Goal: Book appointment/travel/reservation

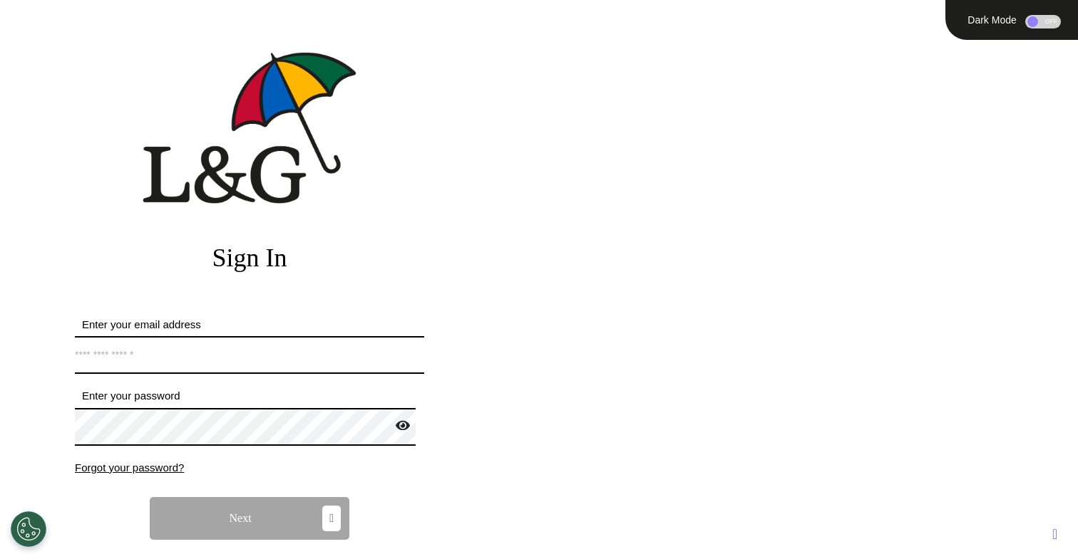
click at [229, 364] on input "Enter your email address" at bounding box center [249, 355] width 349 height 38
type input "**********"
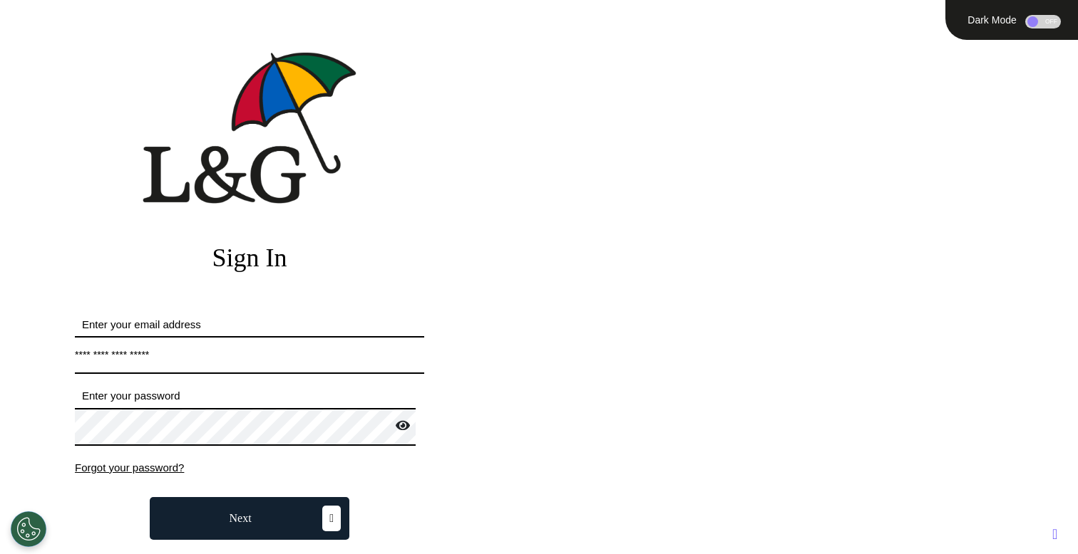
click at [237, 511] on button "Next" at bounding box center [250, 518] width 200 height 43
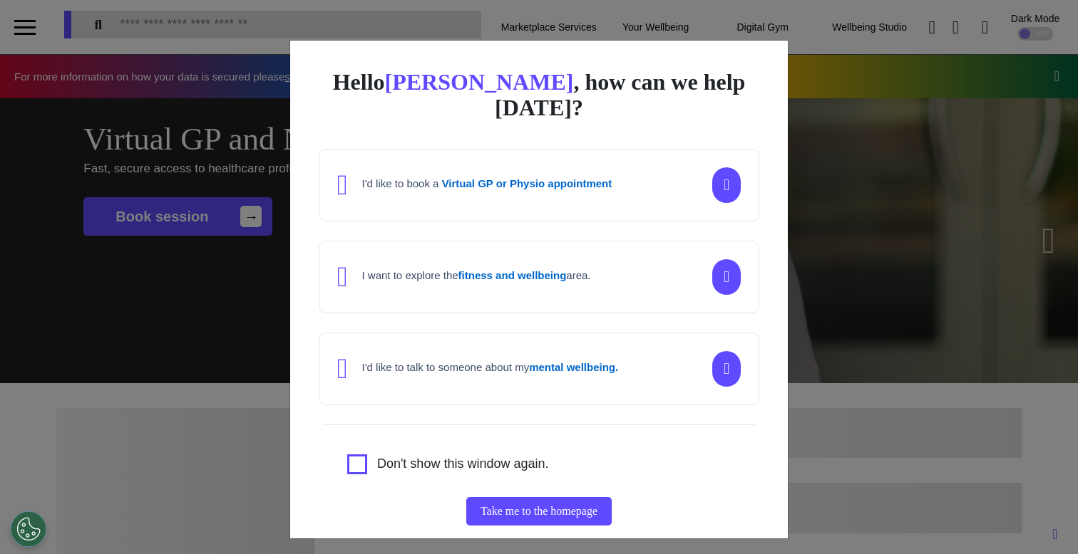
scroll to position [0, 538]
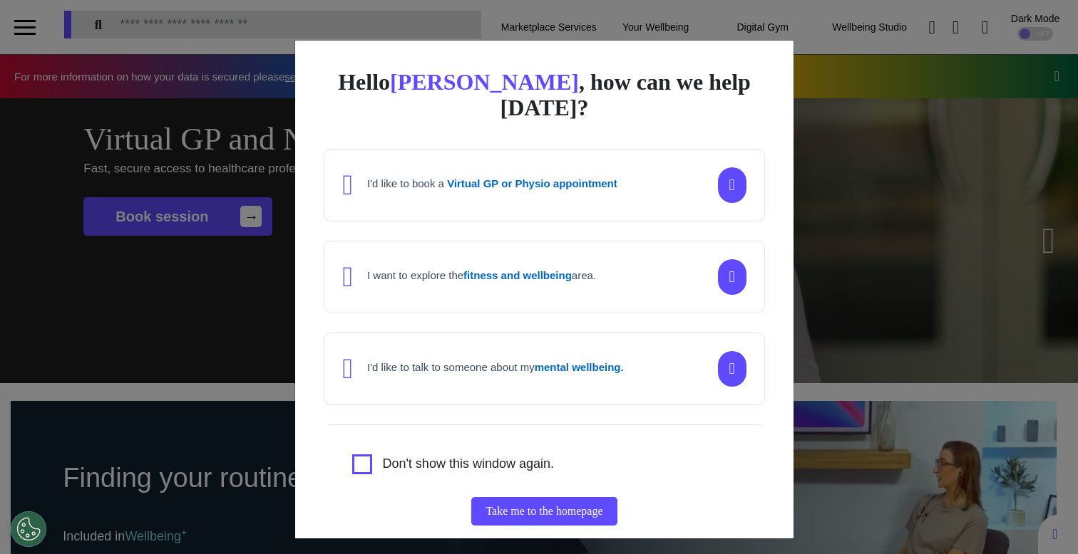
click at [217, 366] on div "Hello [PERSON_NAME] , how can we help [DATE]? I'd like to book a Virtual GP or …" at bounding box center [539, 277] width 1078 height 554
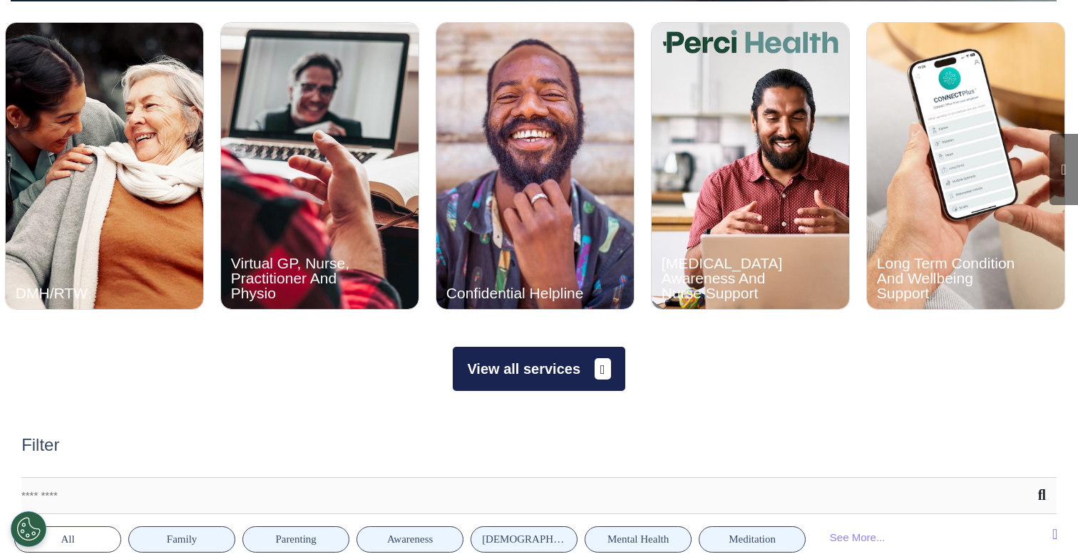
click at [527, 380] on button "View all services" at bounding box center [539, 369] width 172 height 44
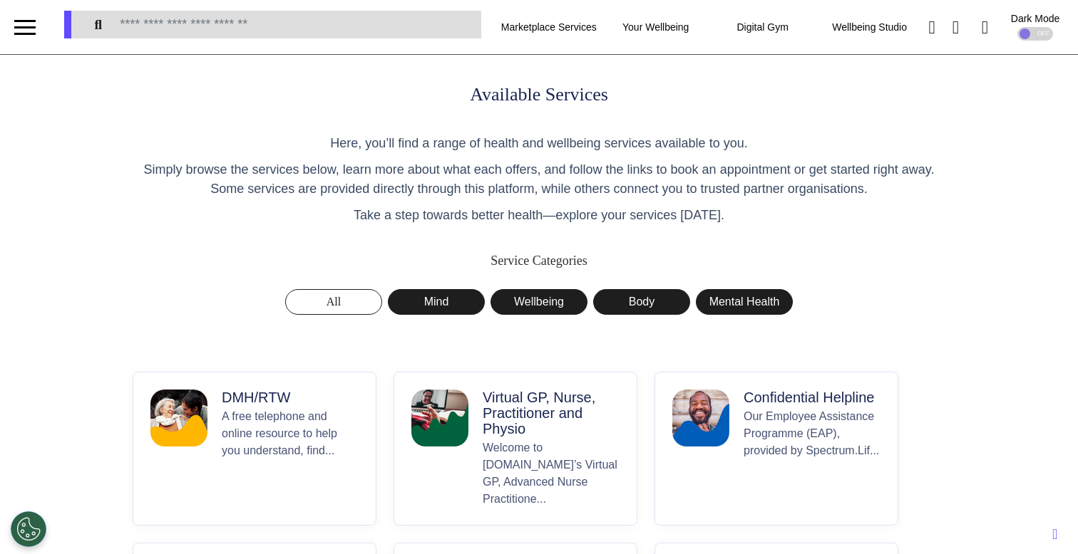
click at [281, 427] on p "A free telephone and online resource to help you understand, find..." at bounding box center [290, 458] width 137 height 100
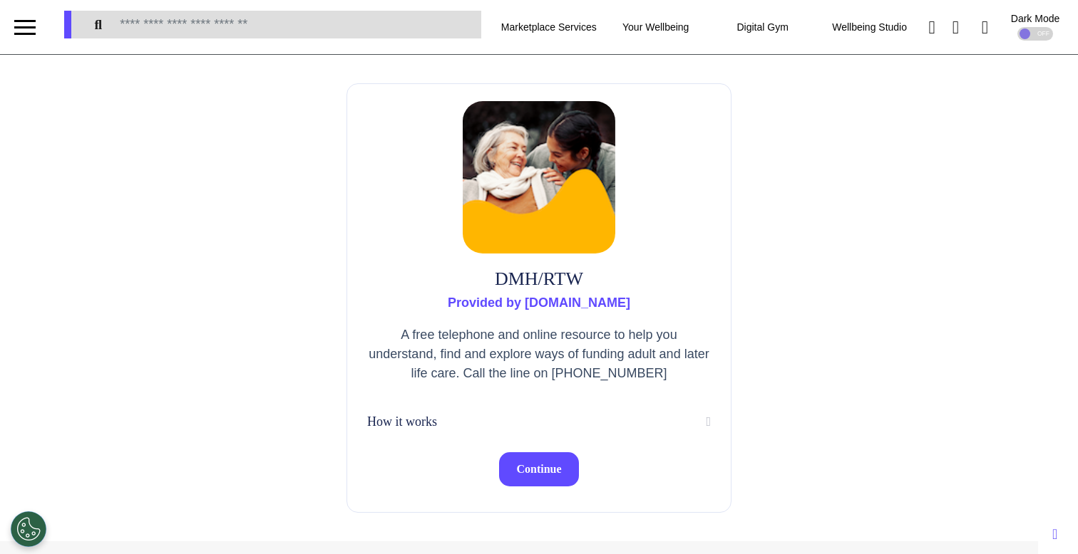
click at [523, 473] on span "Continue" at bounding box center [538, 469] width 45 height 12
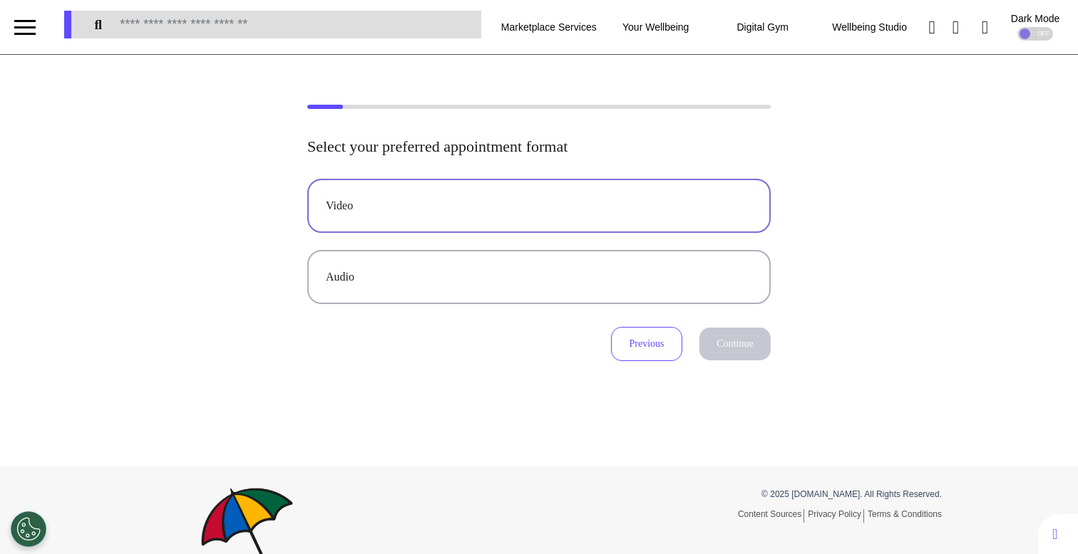
click at [550, 192] on button "Video" at bounding box center [538, 206] width 463 height 54
click at [745, 339] on button "Continue" at bounding box center [734, 344] width 71 height 33
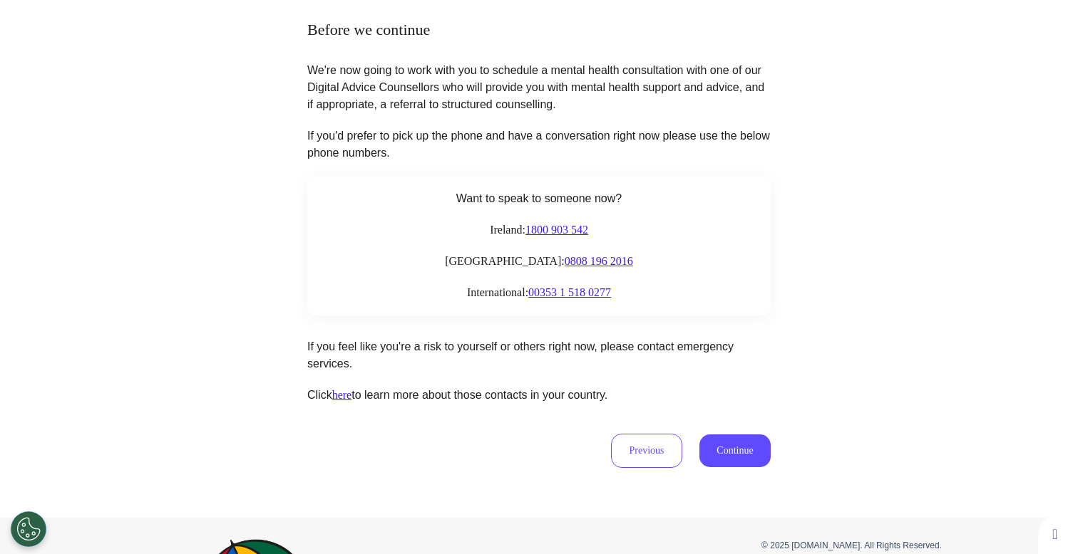
scroll to position [235, 0]
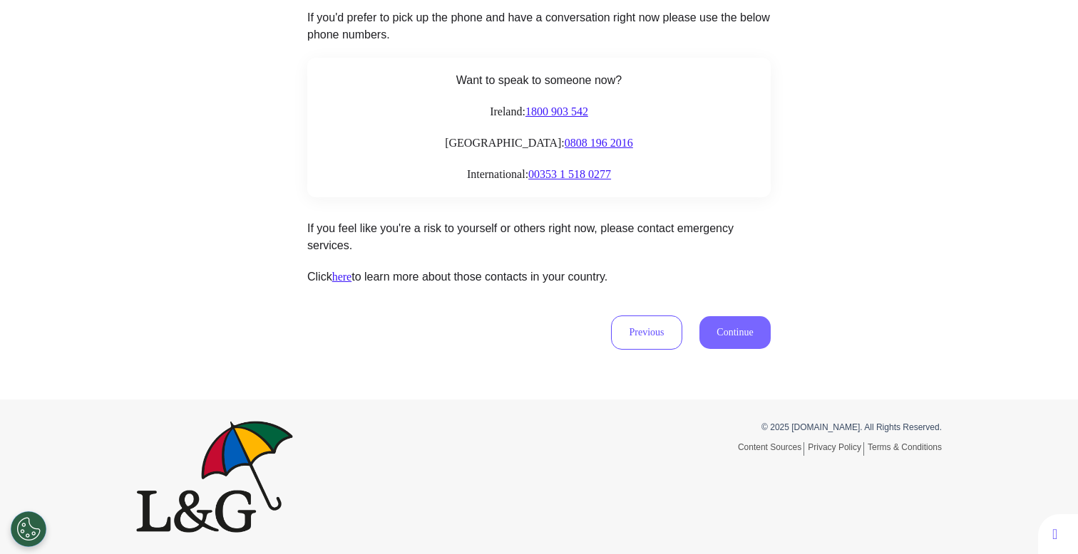
click at [714, 328] on button "Continue" at bounding box center [734, 332] width 71 height 33
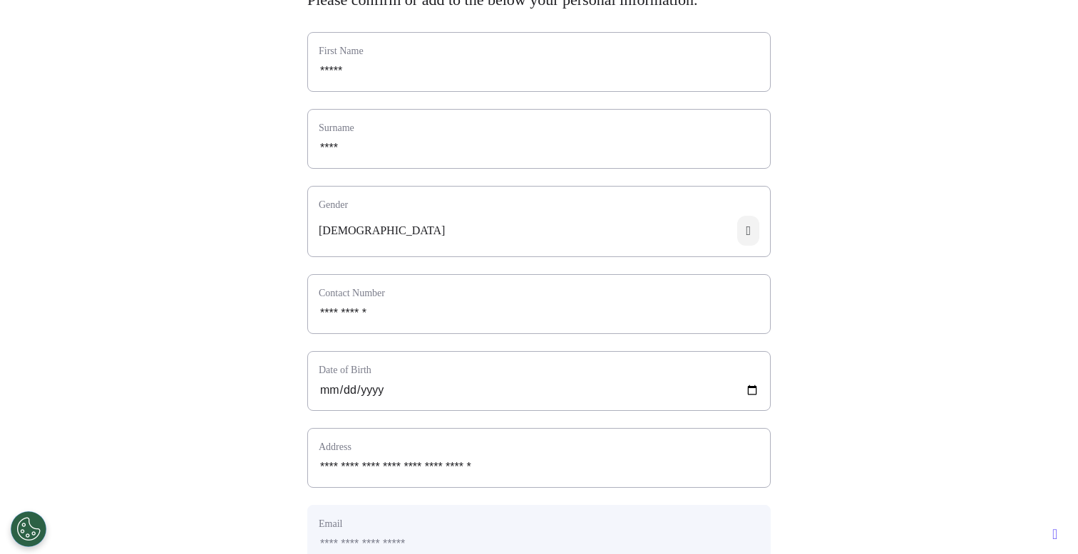
scroll to position [150, 0]
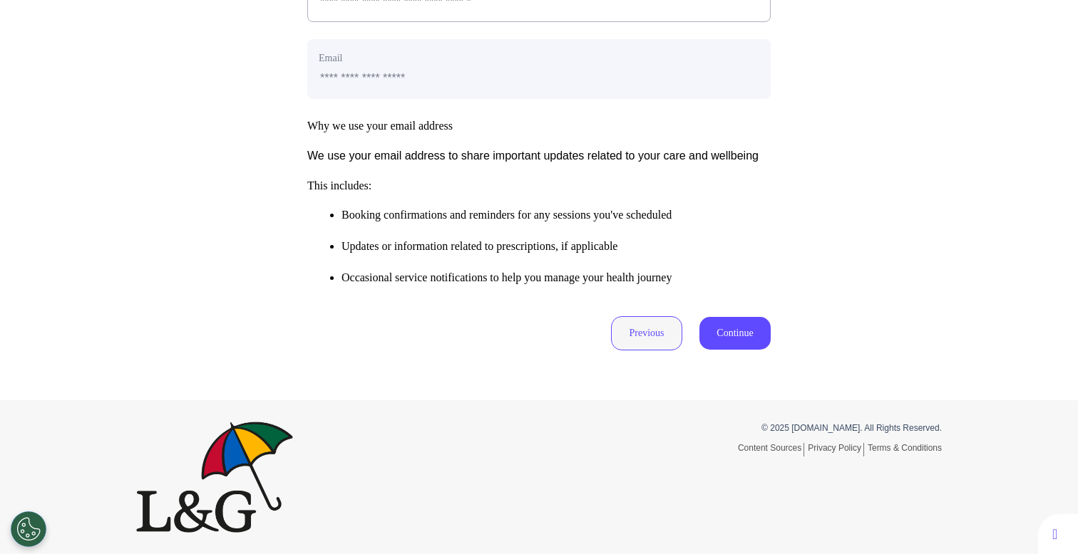
click at [623, 334] on button "Previous" at bounding box center [646, 333] width 71 height 34
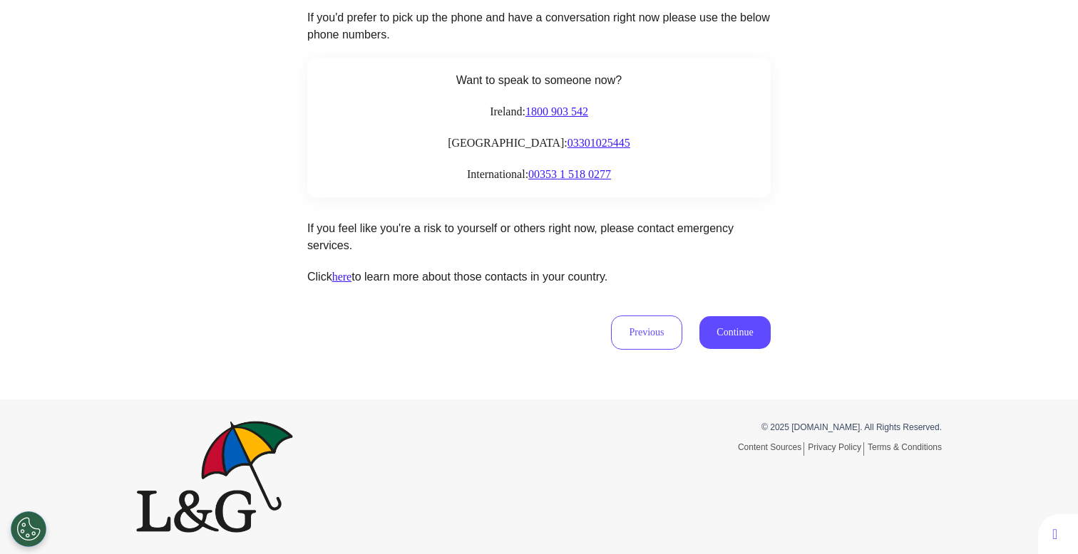
scroll to position [34, 0]
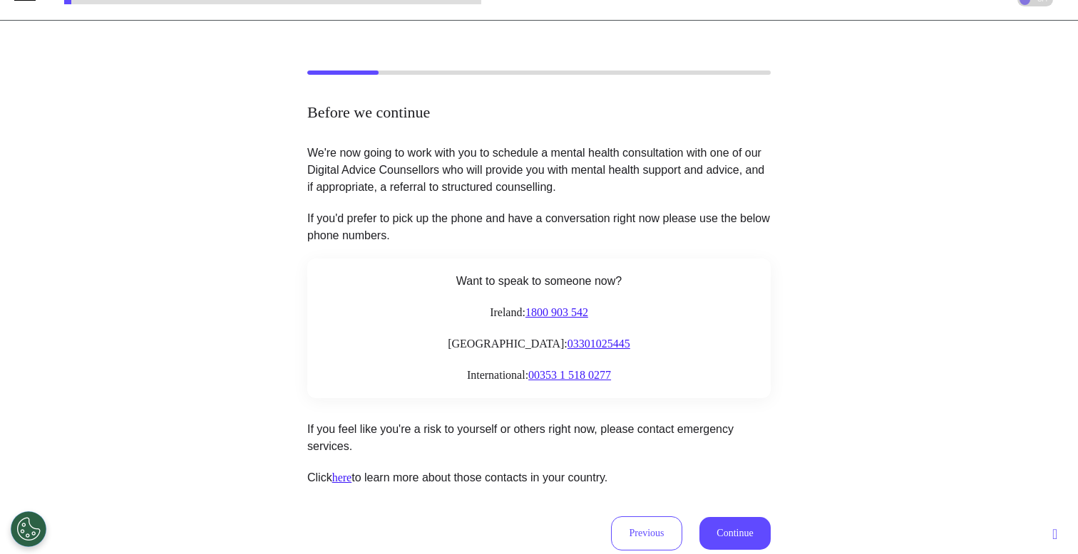
click at [724, 222] on p "If you'd prefer to pick up the phone and have a conversation right now please u…" at bounding box center [538, 227] width 463 height 34
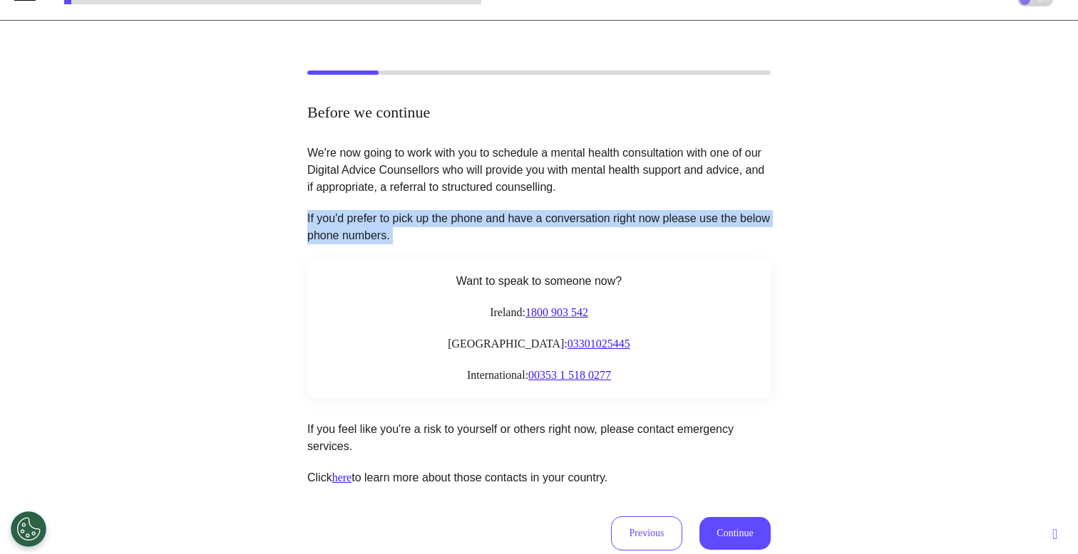
click at [724, 222] on p "If you'd prefer to pick up the phone and have a conversation right now please u…" at bounding box center [538, 227] width 463 height 34
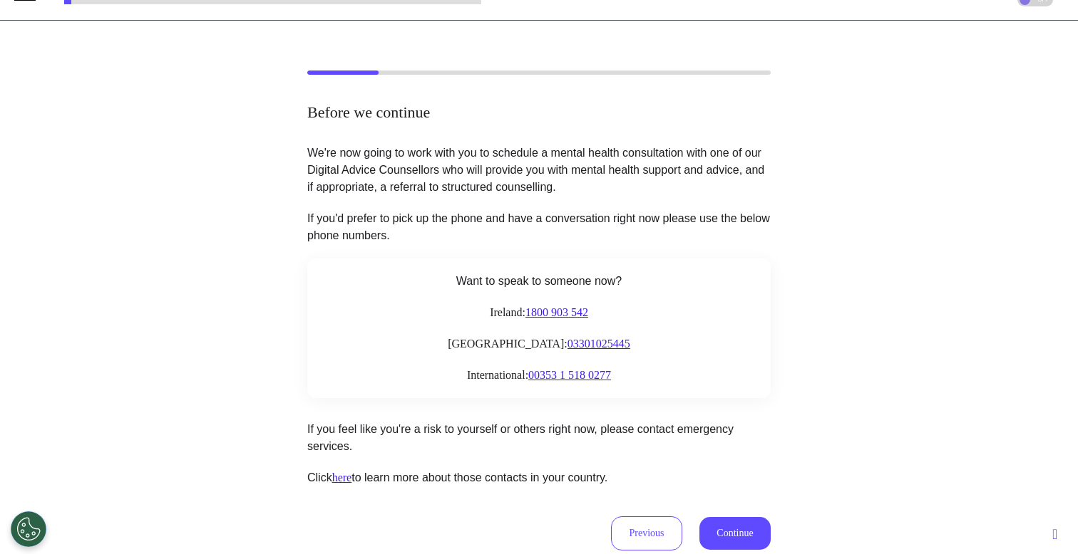
click at [726, 231] on p "If you'd prefer to pick up the phone and have a conversation right now please u…" at bounding box center [538, 227] width 463 height 34
click at [691, 215] on p "If you'd prefer to pick up the phone and have a conversation right now please u…" at bounding box center [538, 227] width 463 height 34
click at [634, 523] on button "Previous" at bounding box center [646, 534] width 71 height 34
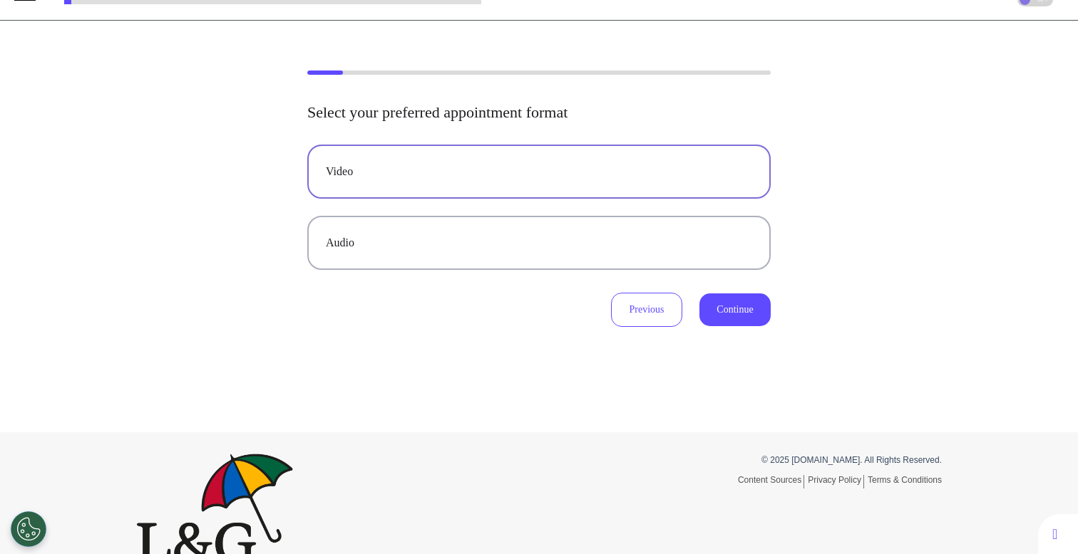
click at [580, 204] on div "Video Audio" at bounding box center [538, 207] width 463 height 125
click at [567, 239] on div "Audio" at bounding box center [539, 242] width 426 height 17
click at [584, 167] on div "Video" at bounding box center [539, 171] width 426 height 17
click at [747, 319] on button "Continue" at bounding box center [734, 310] width 71 height 33
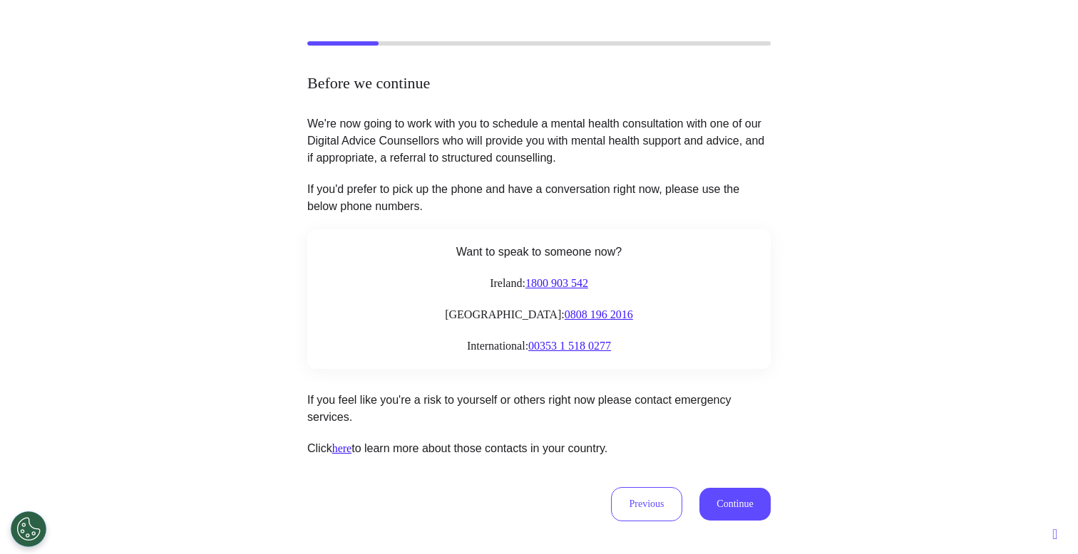
scroll to position [205, 0]
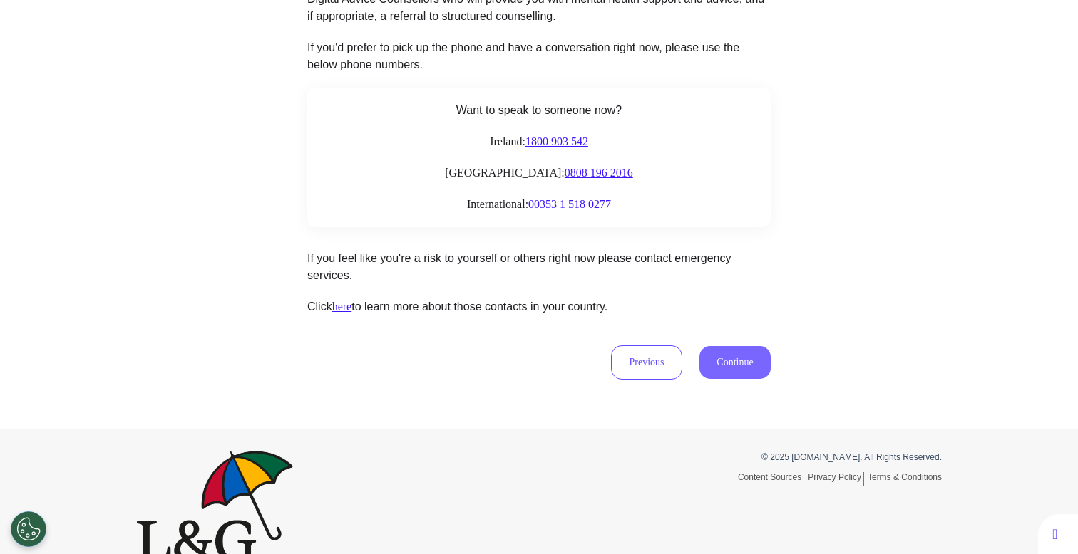
click at [740, 359] on button "Continue" at bounding box center [734, 362] width 71 height 33
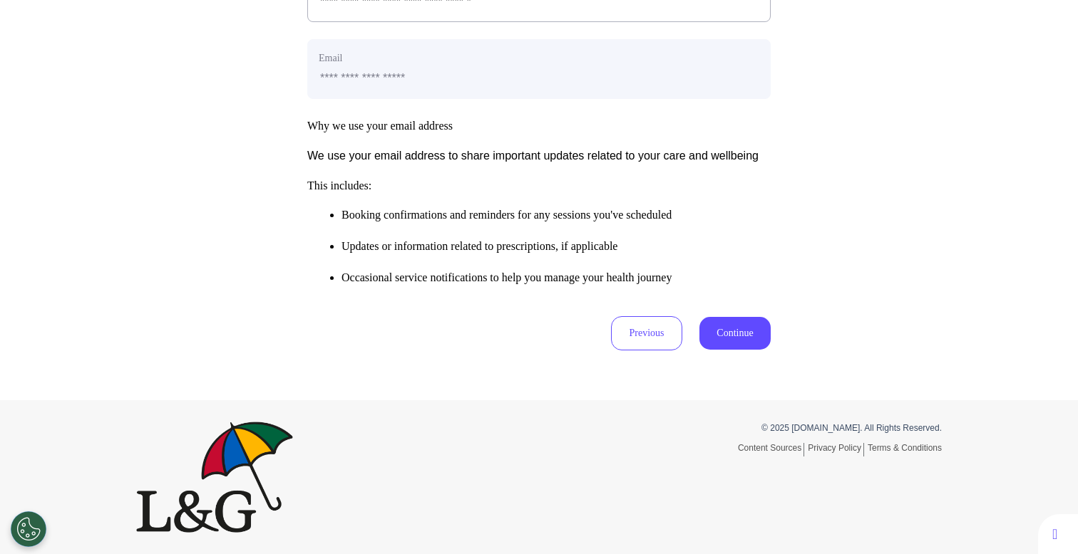
scroll to position [649, 0]
click at [747, 338] on button "Continue" at bounding box center [734, 333] width 71 height 33
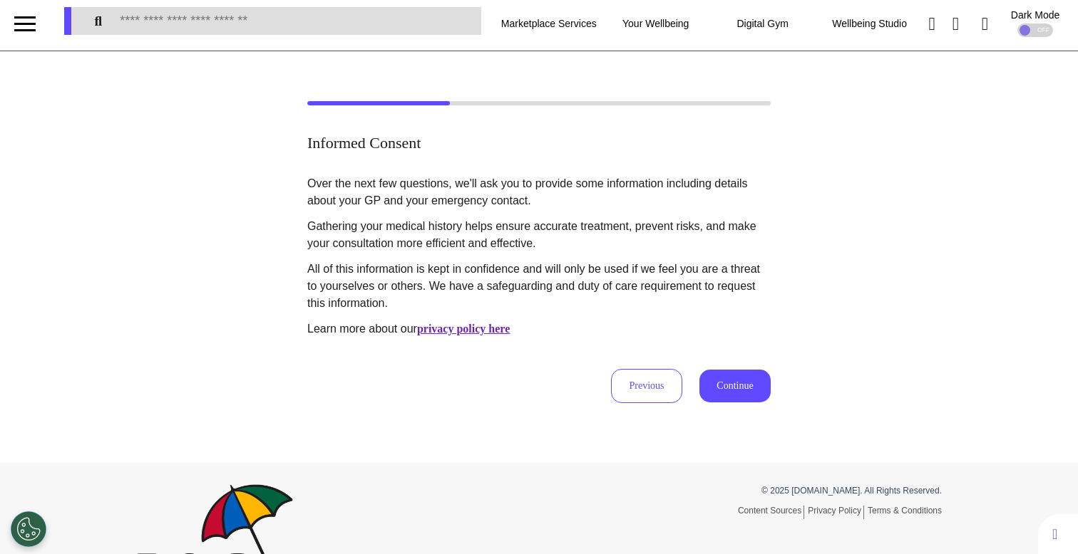
scroll to position [0, 0]
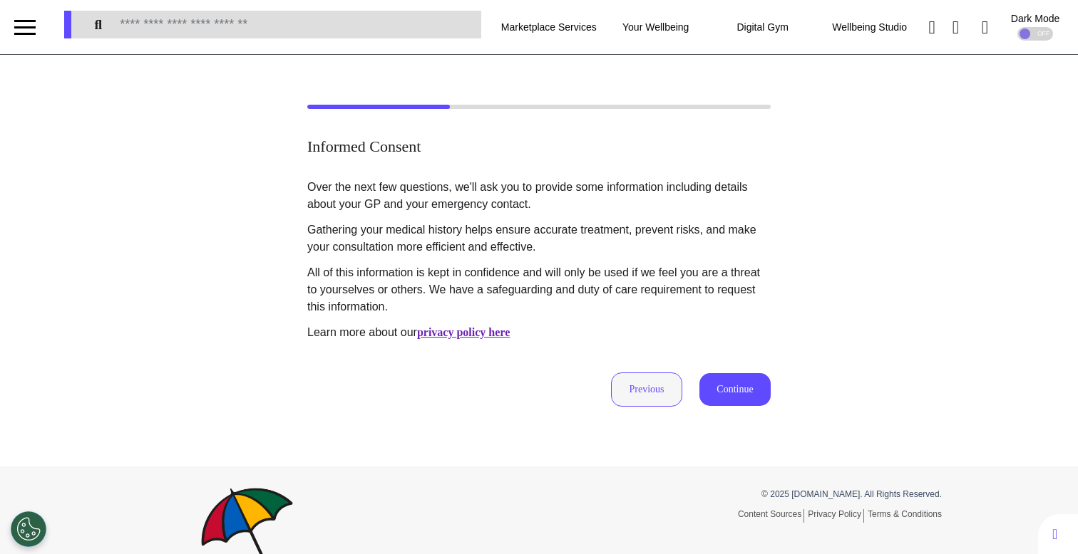
click at [654, 378] on button "Previous" at bounding box center [646, 390] width 71 height 34
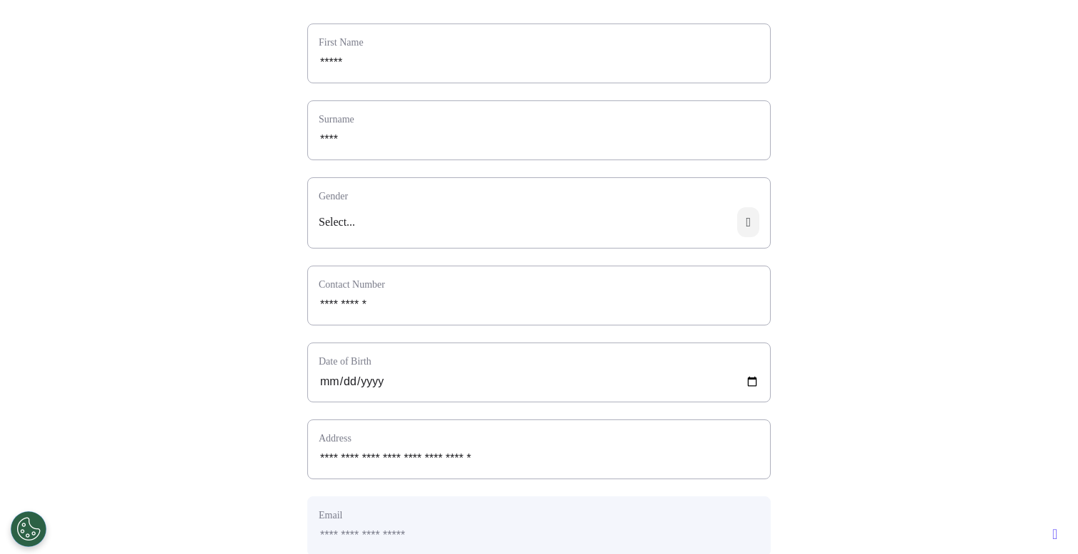
scroll to position [449, 0]
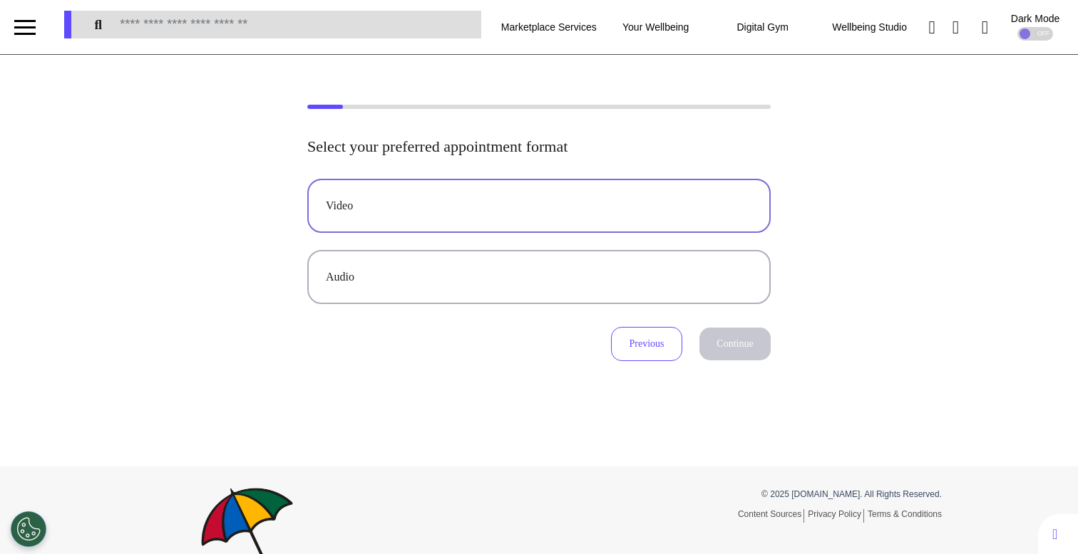
click at [624, 188] on button "Video" at bounding box center [538, 206] width 463 height 54
click at [740, 334] on button "Continue" at bounding box center [734, 344] width 71 height 33
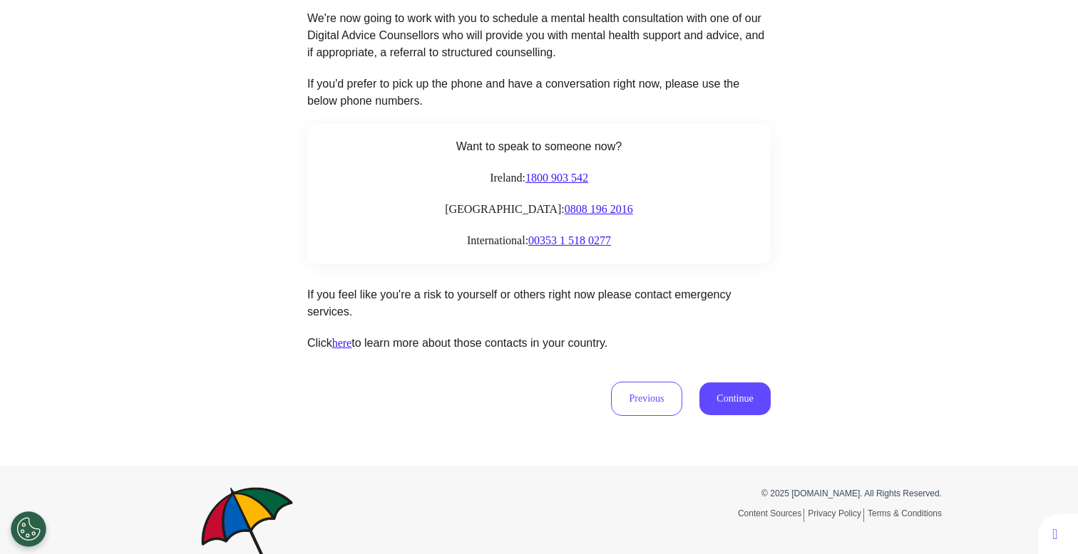
scroll to position [235, 0]
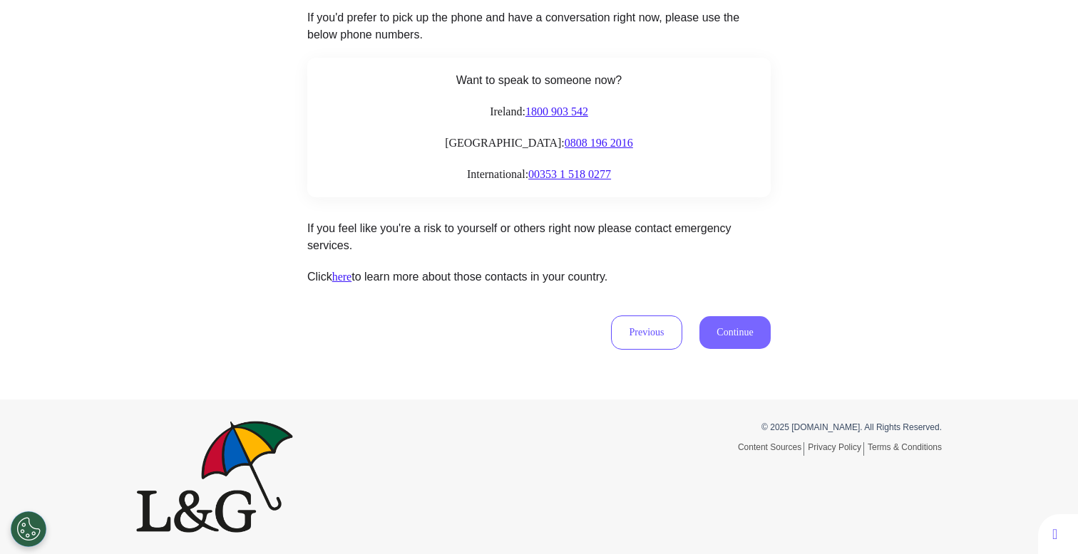
click at [729, 334] on button "Continue" at bounding box center [734, 332] width 71 height 33
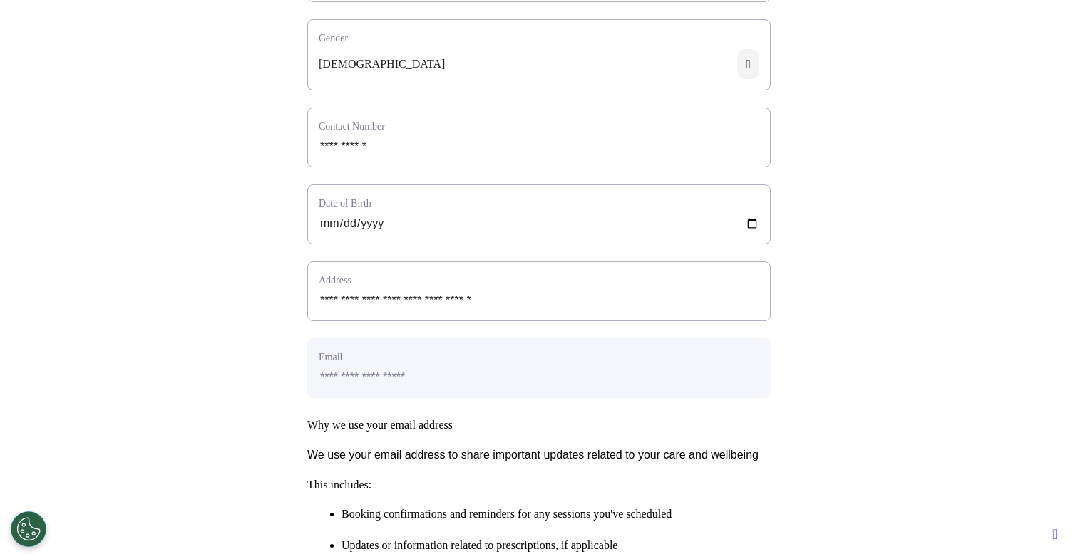
scroll to position [254, 0]
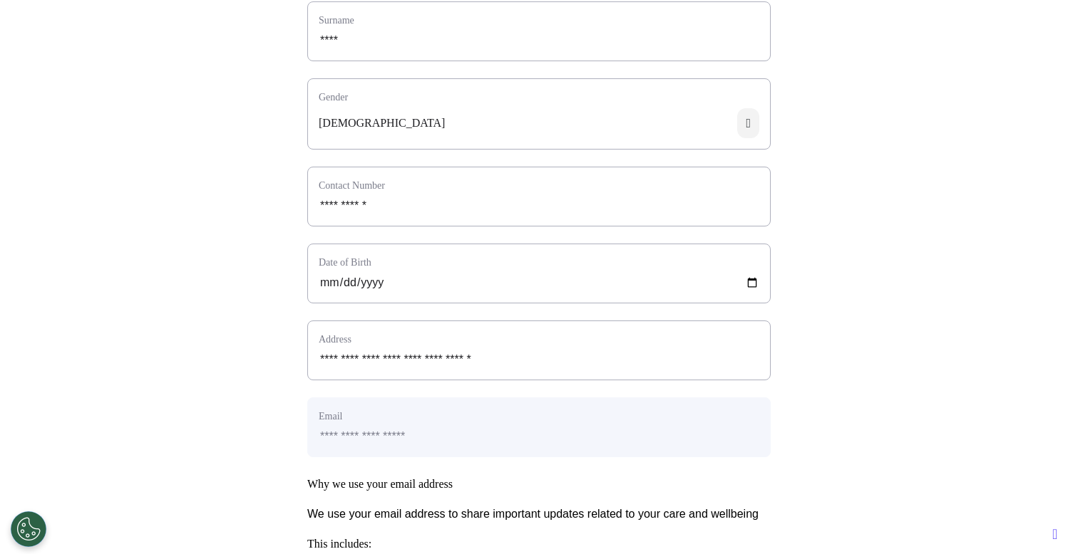
click at [431, 145] on div "[DEMOGRAPHIC_DATA]" at bounding box center [539, 128] width 462 height 41
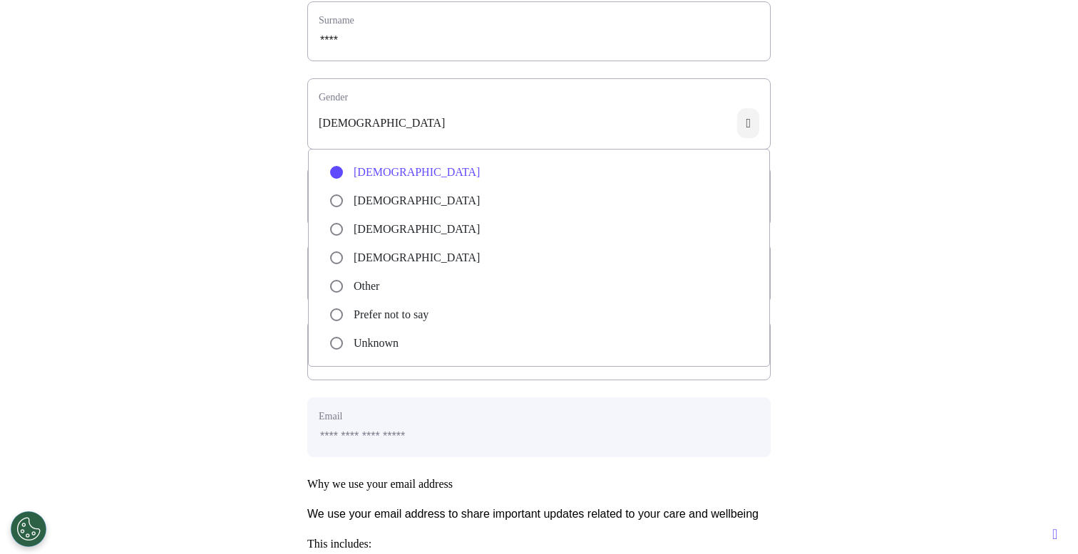
click at [423, 267] on li "Transgender" at bounding box center [539, 257] width 418 height 17
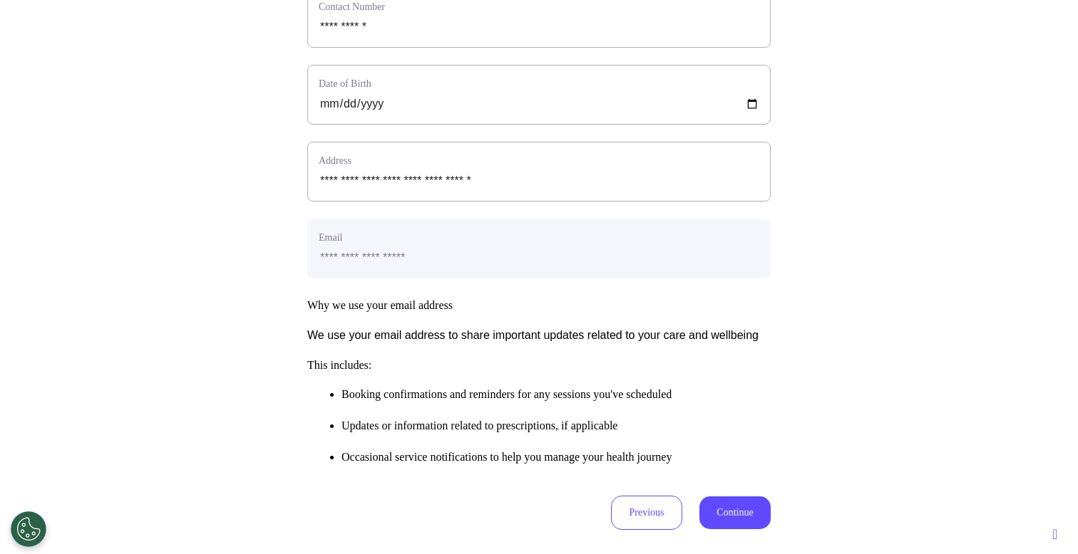
scroll to position [487, 0]
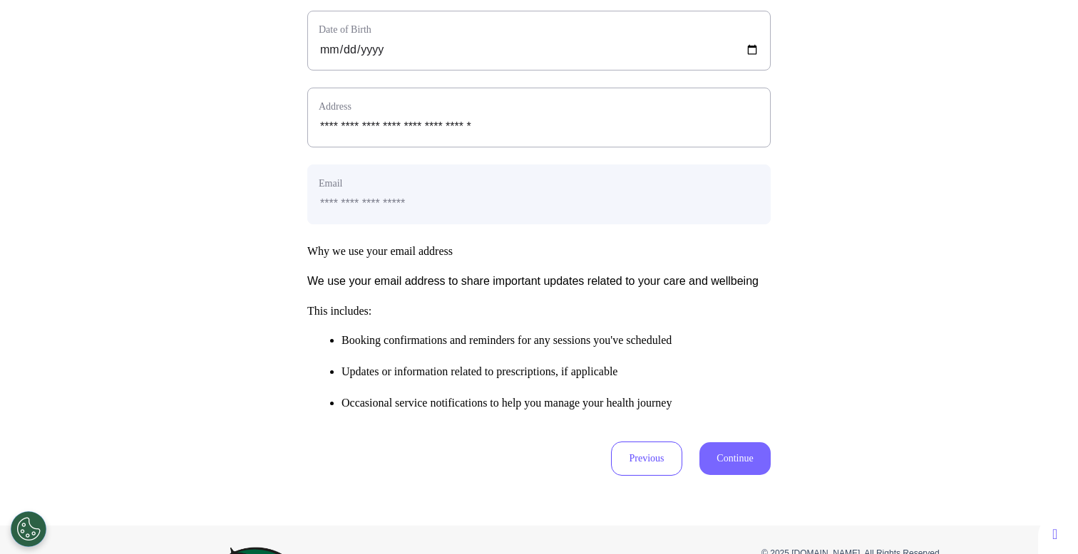
click at [708, 475] on button "Continue" at bounding box center [734, 459] width 71 height 33
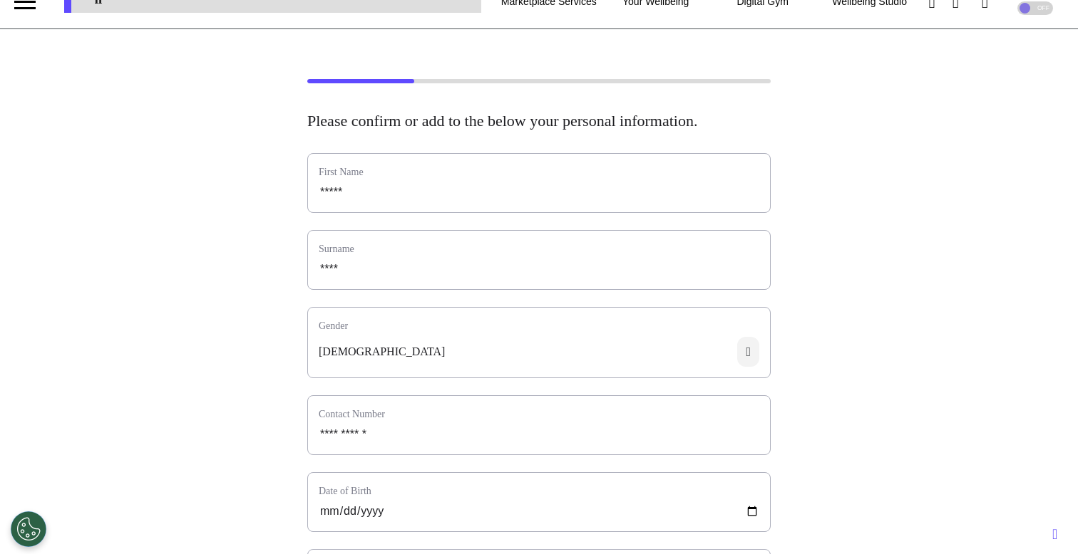
scroll to position [0, 0]
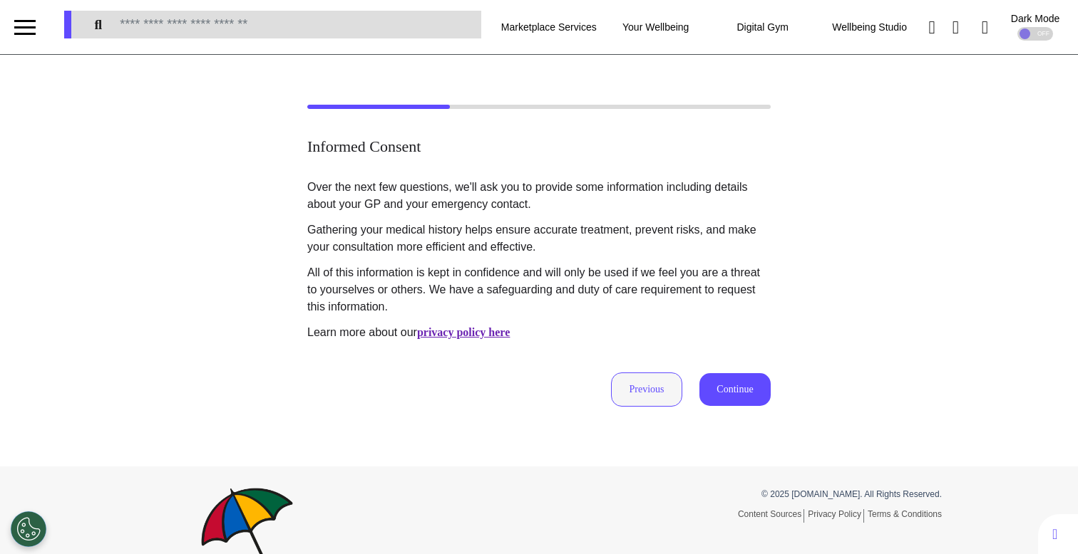
click at [657, 386] on button "Previous" at bounding box center [646, 390] width 71 height 34
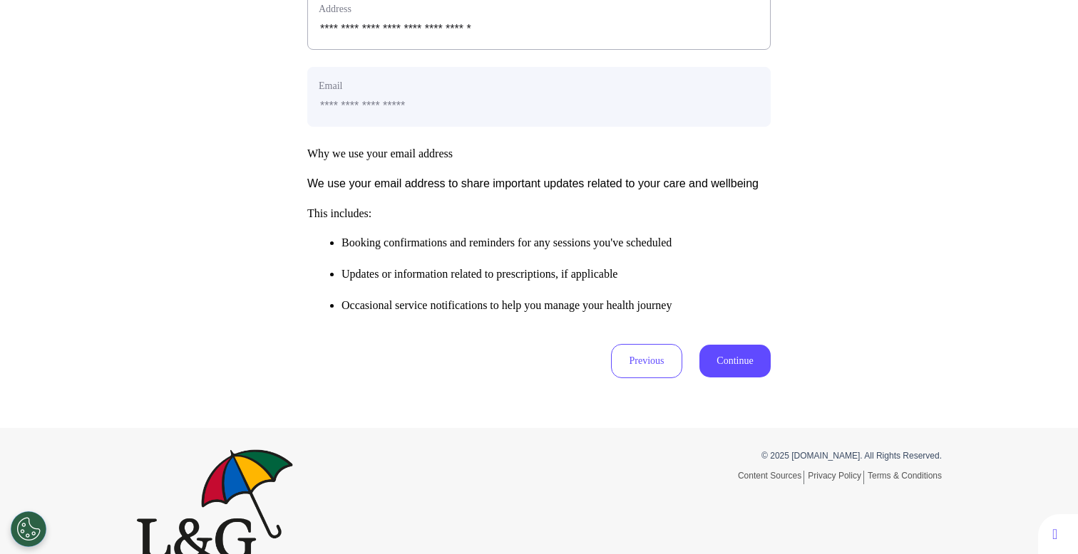
scroll to position [649, 0]
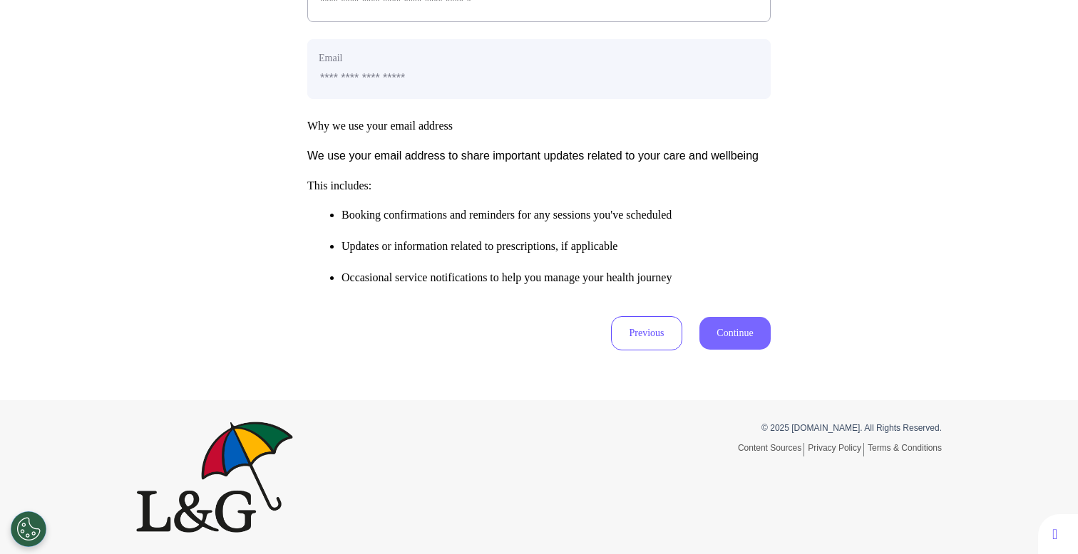
click at [736, 338] on button "Continue" at bounding box center [734, 333] width 71 height 33
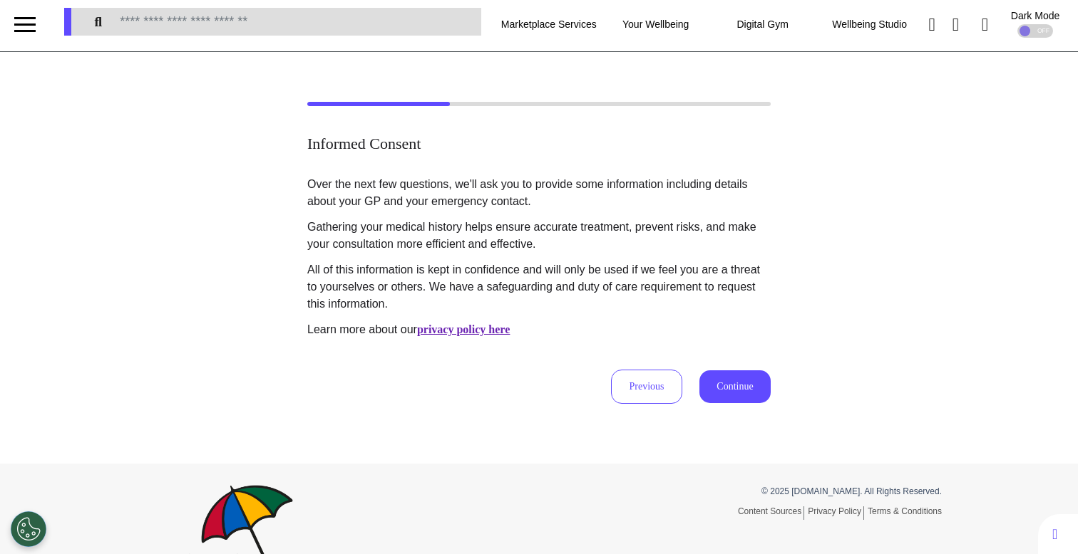
scroll to position [0, 0]
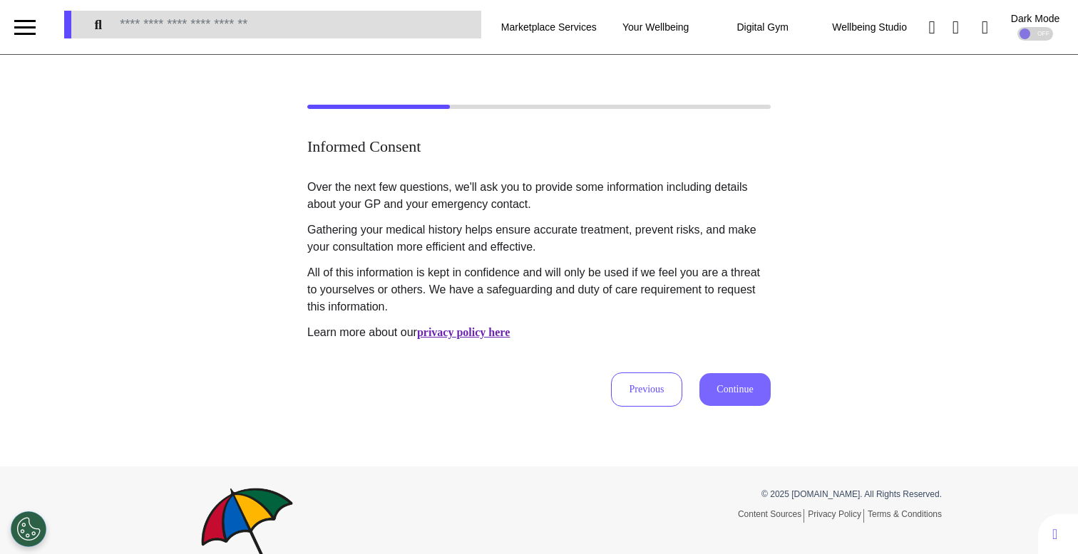
click at [735, 383] on button "Continue" at bounding box center [734, 389] width 71 height 33
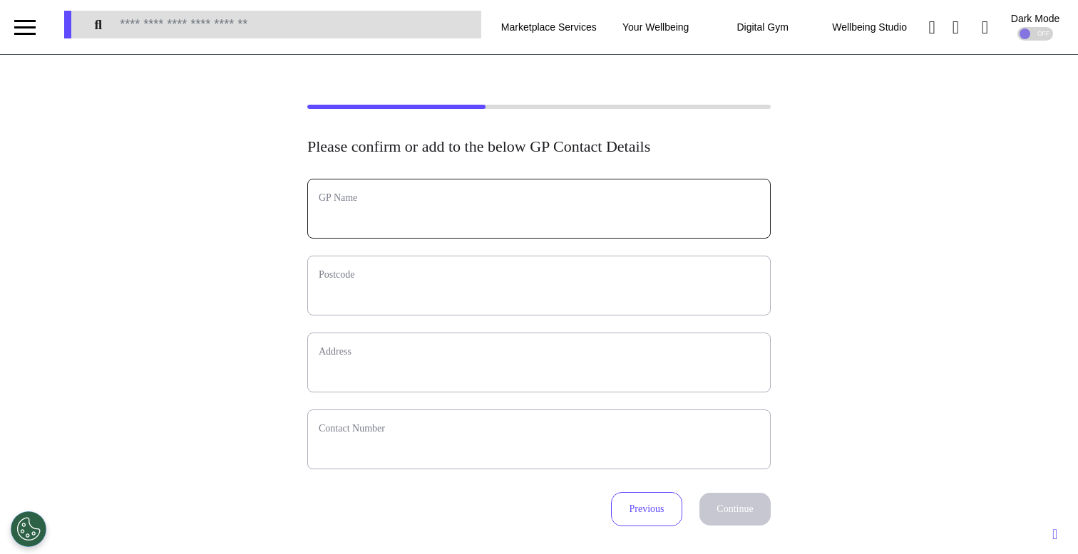
click at [574, 216] on input "text" at bounding box center [539, 218] width 440 height 19
type input "**********"
click at [493, 301] on input "text" at bounding box center [539, 295] width 440 height 19
type input "*"
select select
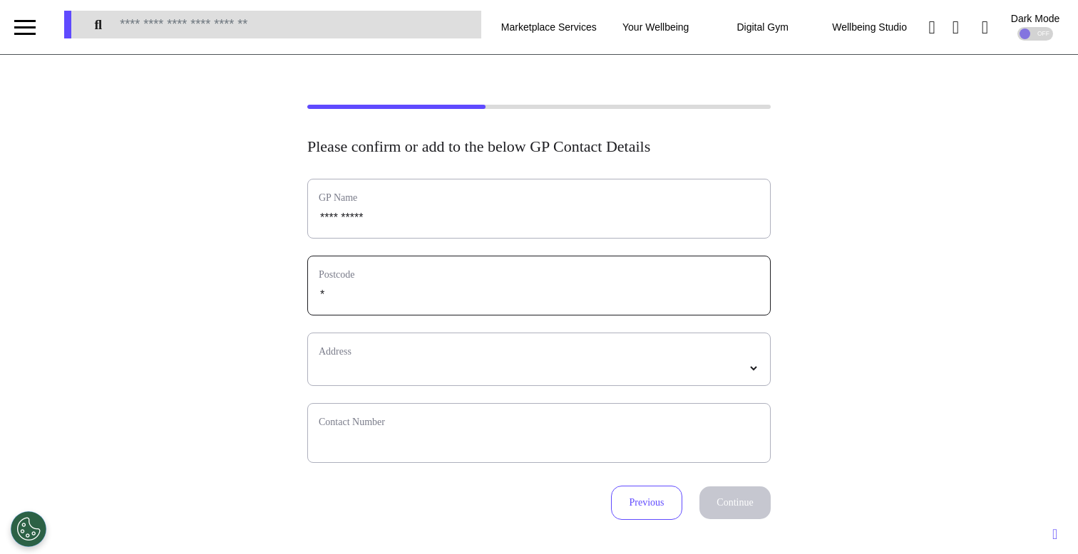
type input "**"
select select
type input "***"
select select
type input "****"
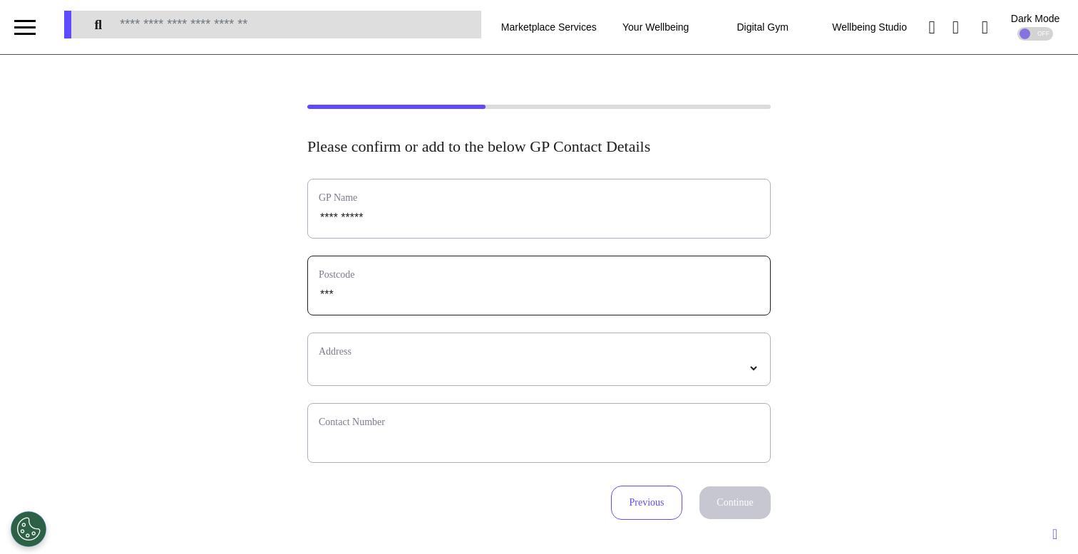
select select
type input "*****"
select select
type input "*****"
click at [552, 375] on select "*****" at bounding box center [539, 369] width 440 height 12
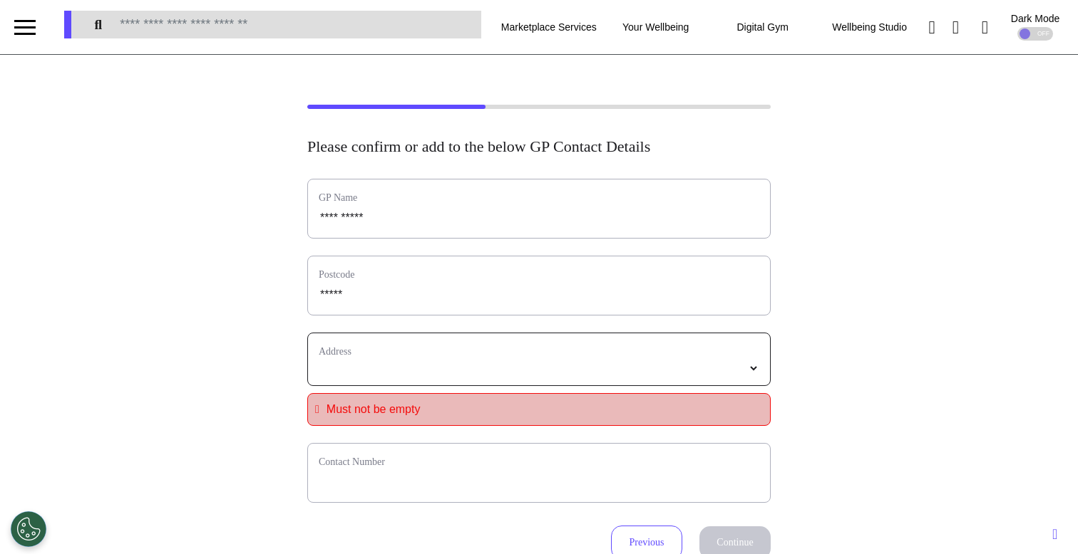
select select
click at [562, 366] on select "**********" at bounding box center [539, 369] width 440 height 12
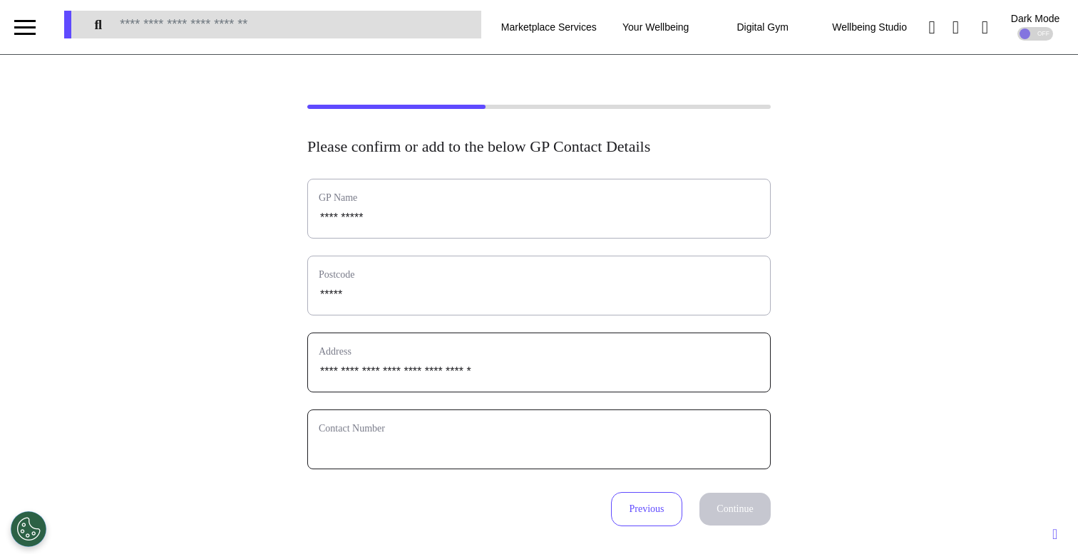
click at [486, 451] on input "phone" at bounding box center [539, 449] width 440 height 19
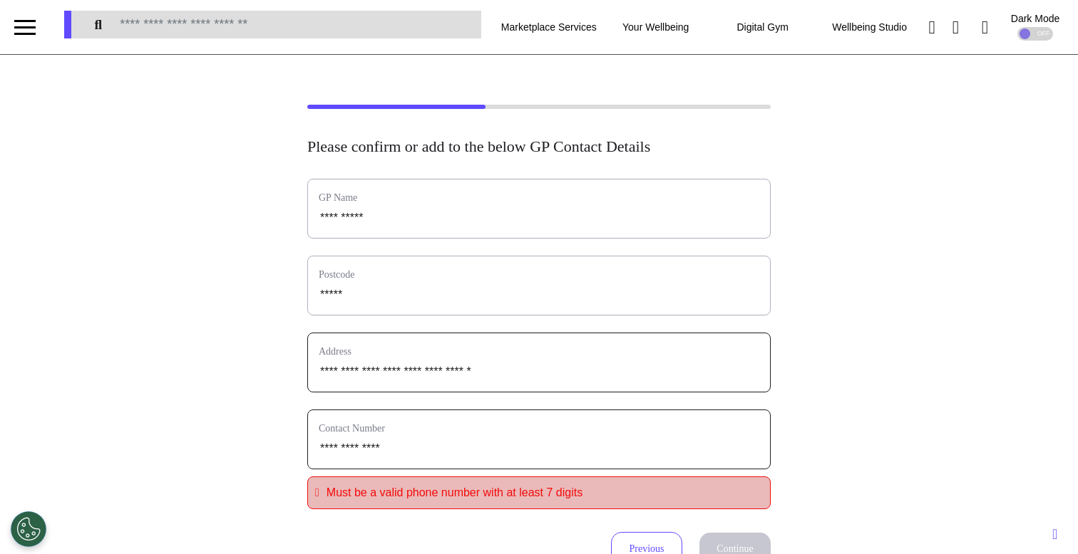
type input "**********"
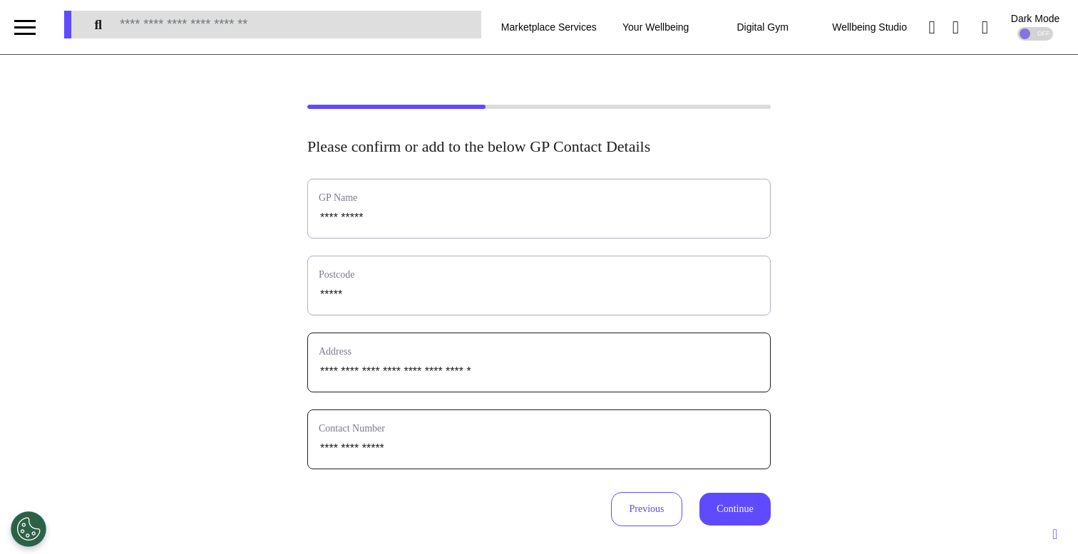
type input "**********"
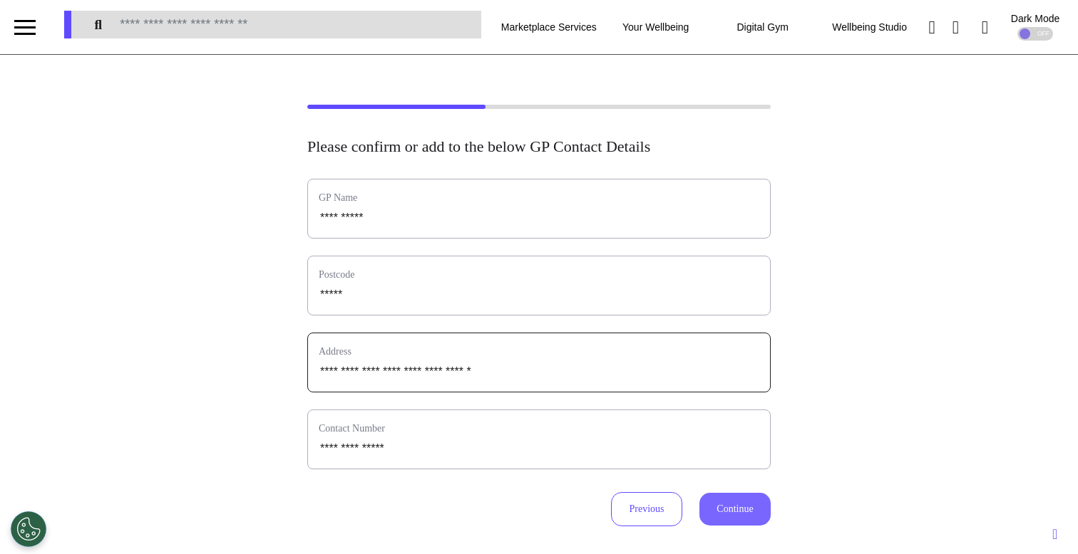
click at [763, 516] on button "Continue" at bounding box center [734, 509] width 71 height 33
select select "**********"
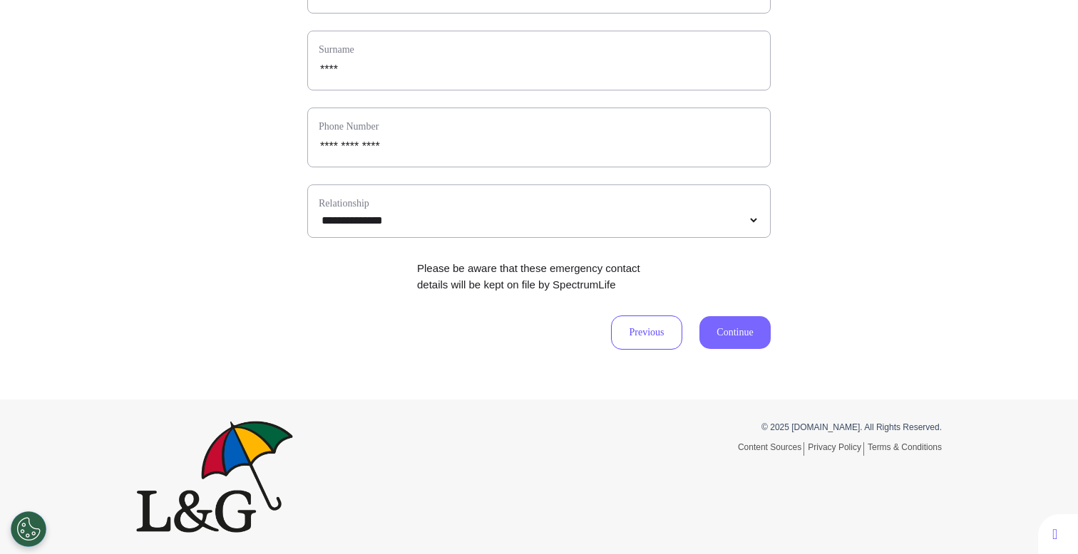
click at [741, 329] on button "Continue" at bounding box center [734, 332] width 71 height 33
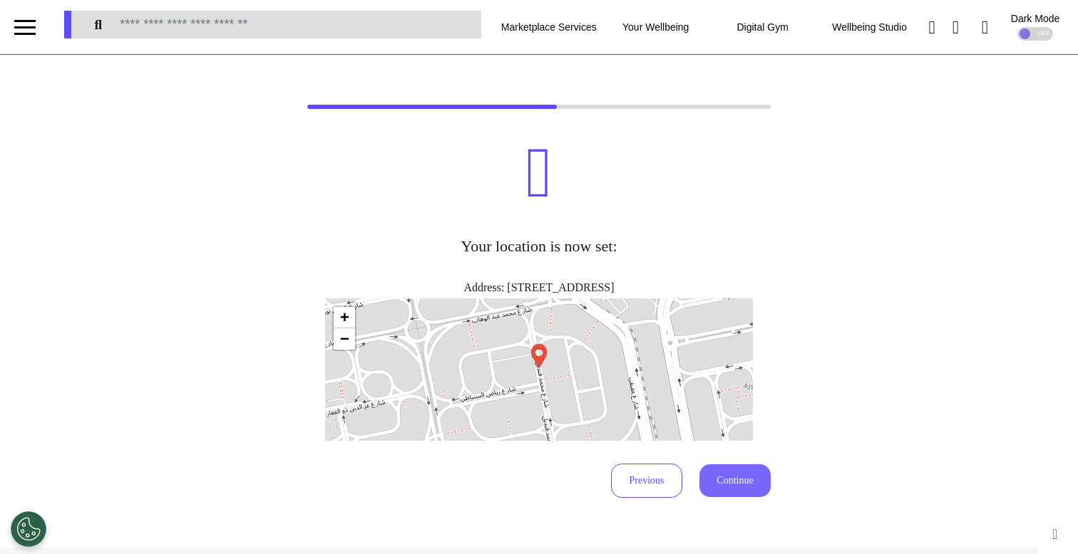
click at [740, 480] on button "Continue" at bounding box center [734, 481] width 71 height 33
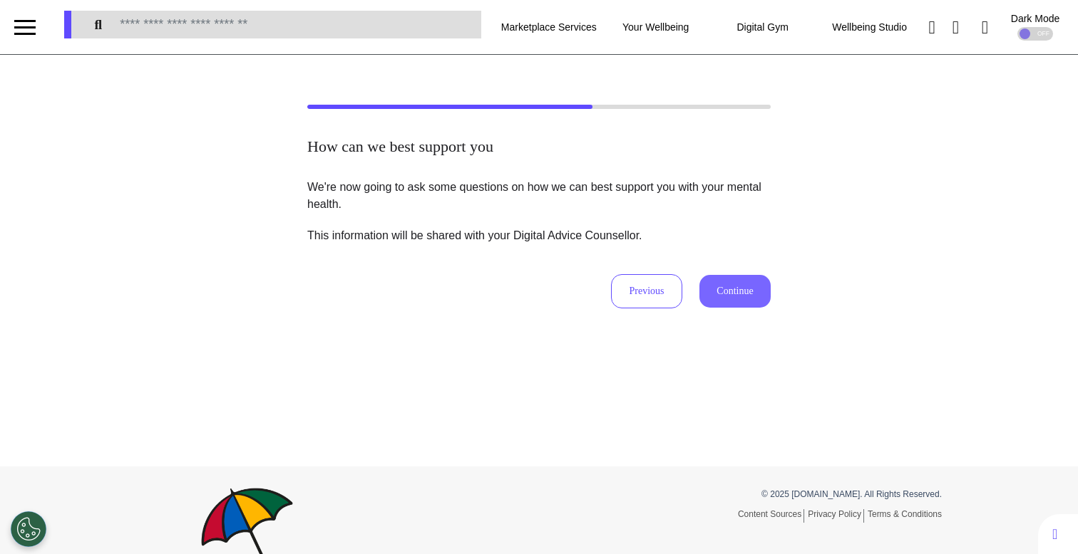
click at [731, 294] on button "Continue" at bounding box center [734, 291] width 71 height 33
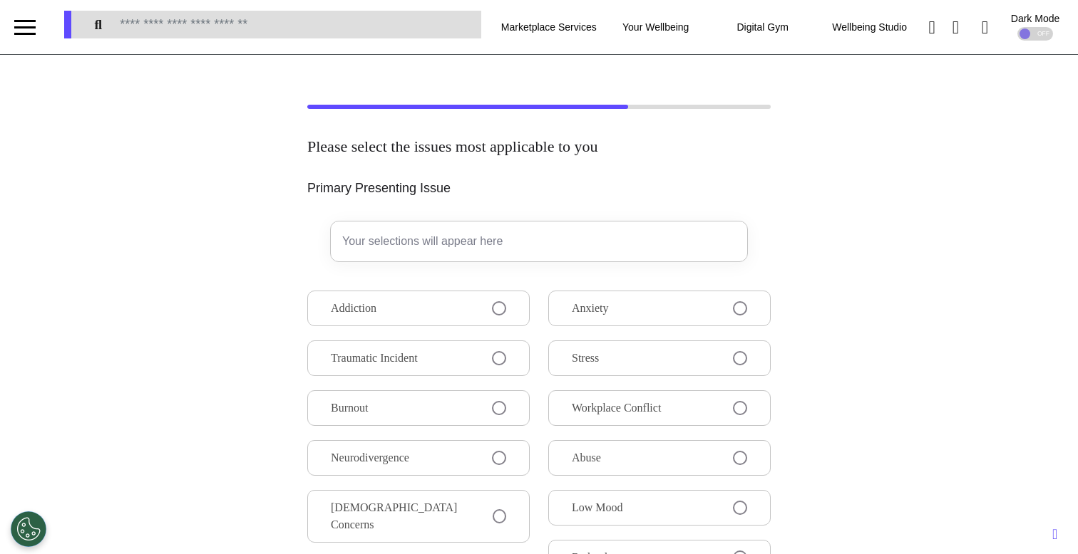
click at [698, 315] on button "Anxiety" at bounding box center [659, 309] width 222 height 36
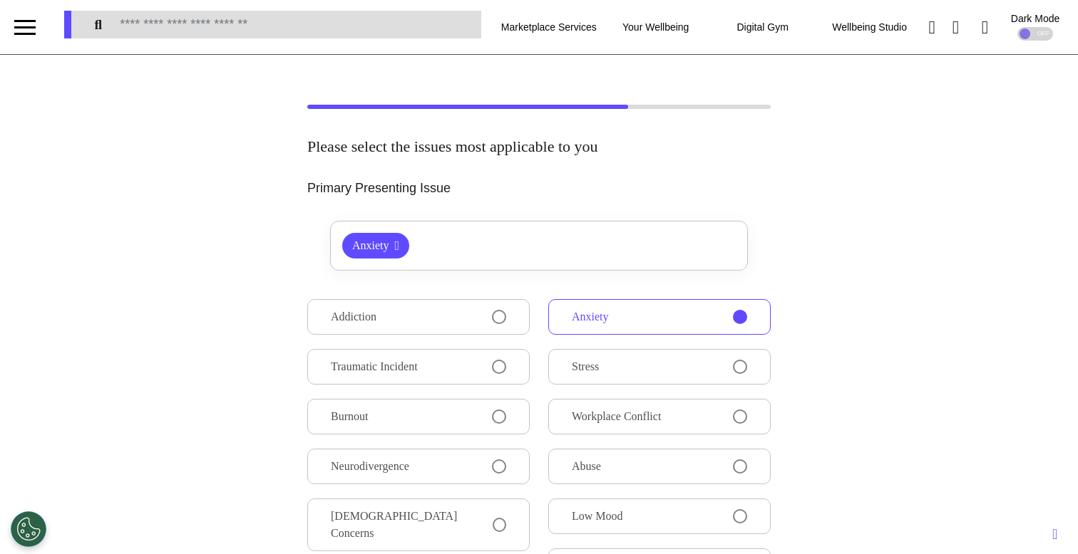
click at [464, 327] on button "Addiction" at bounding box center [418, 317] width 222 height 36
click at [418, 363] on span "Traumatic Incident" at bounding box center [374, 366] width 87 height 17
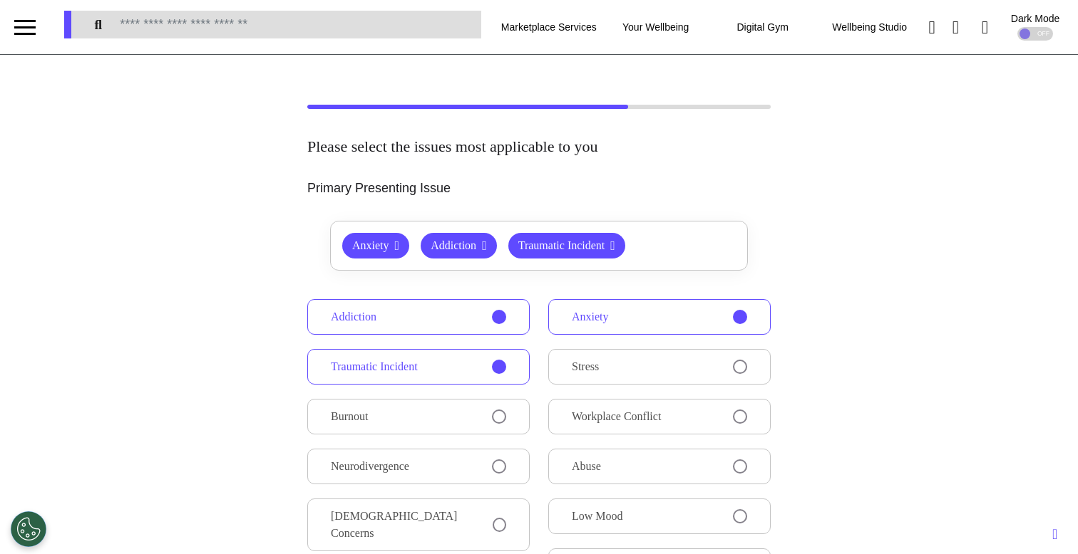
scroll to position [406, 0]
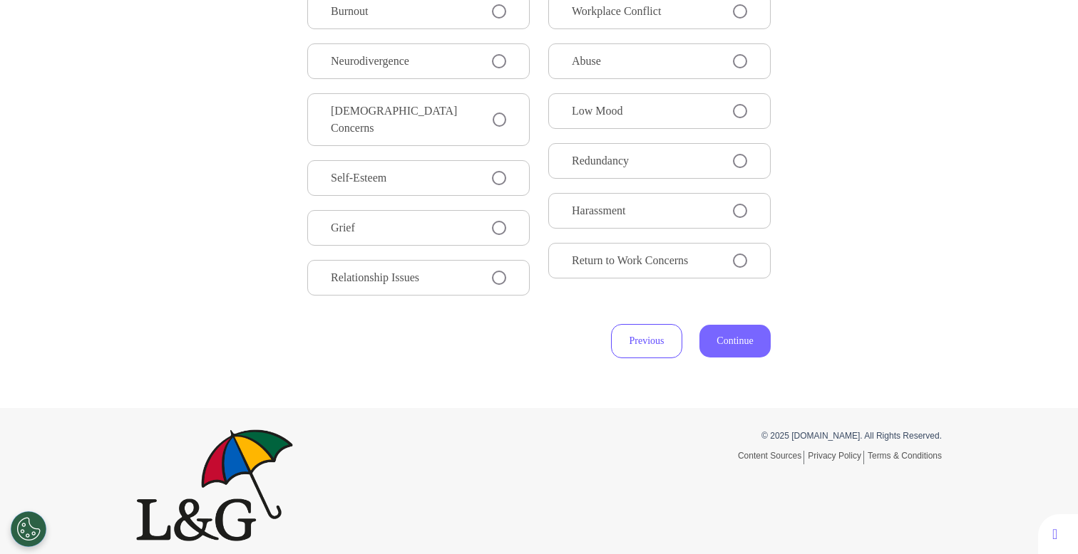
click at [740, 340] on button "Continue" at bounding box center [734, 341] width 71 height 33
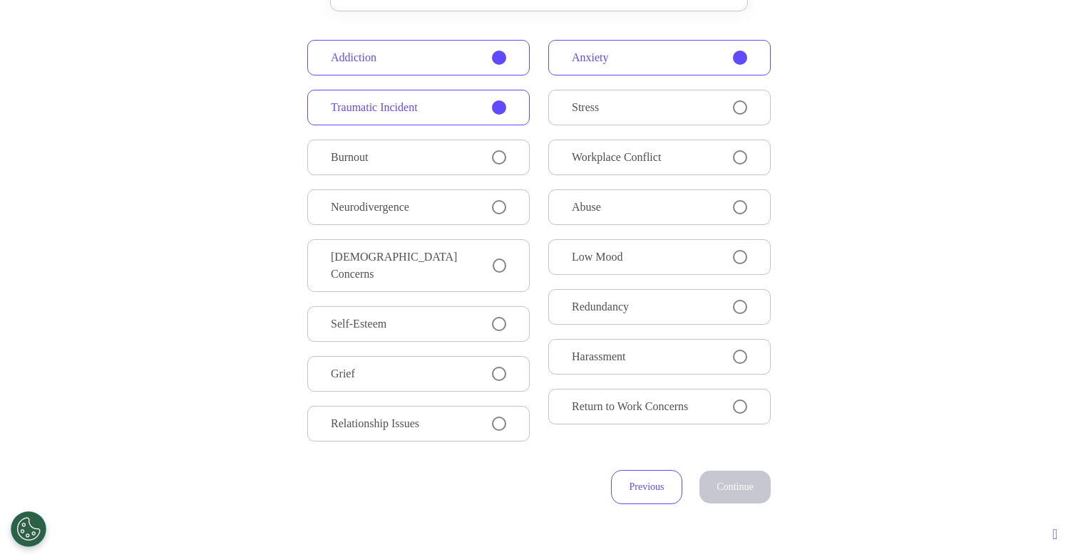
scroll to position [0, 0]
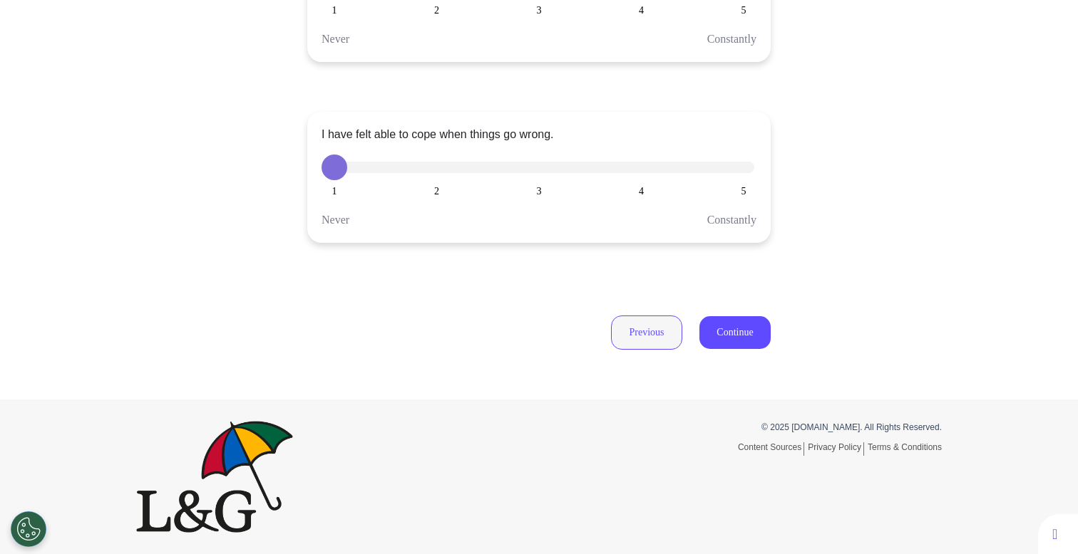
click at [645, 339] on button "Previous" at bounding box center [646, 333] width 71 height 34
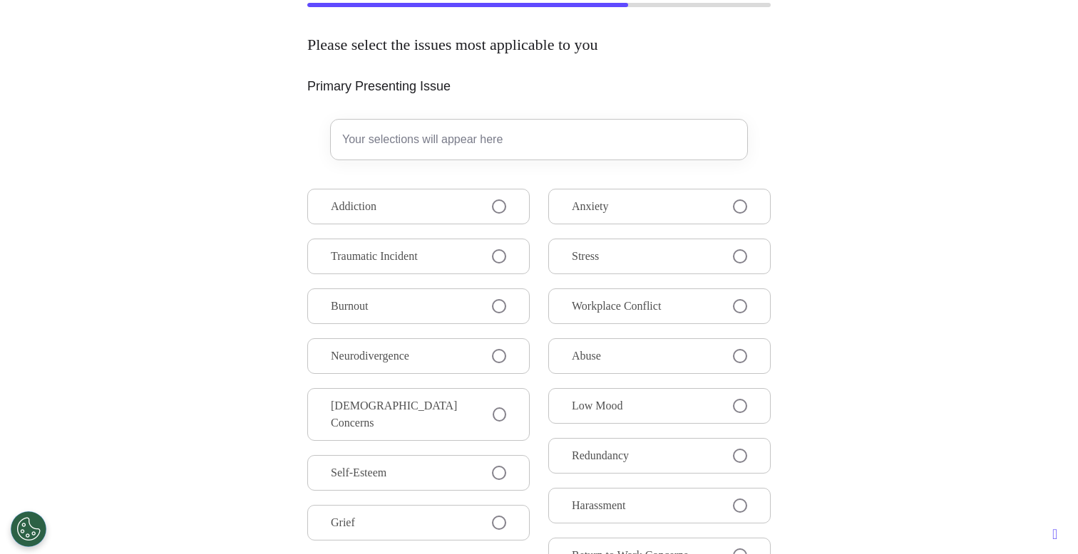
scroll to position [101, 0]
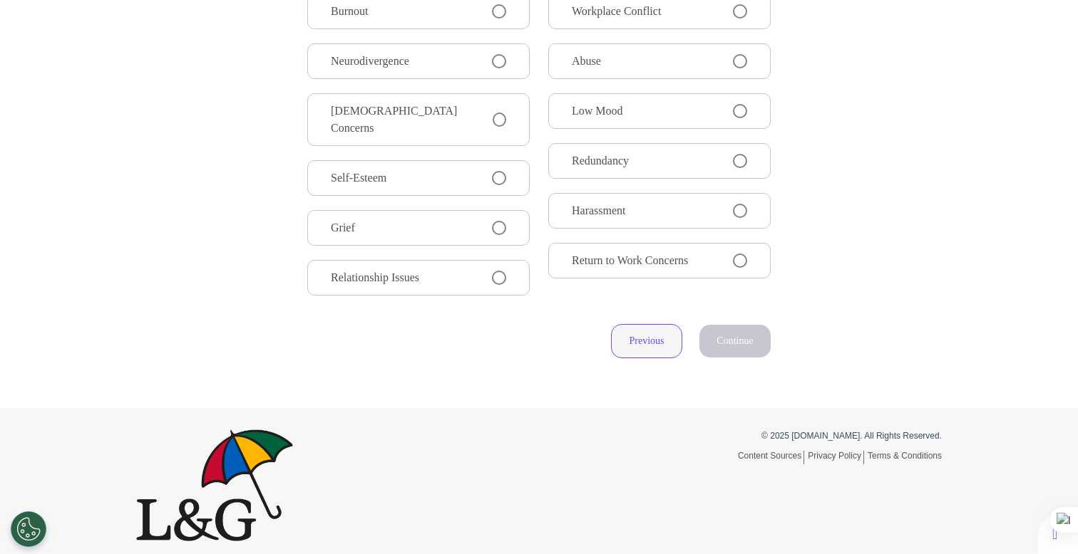
click at [647, 331] on button "Previous" at bounding box center [646, 341] width 71 height 34
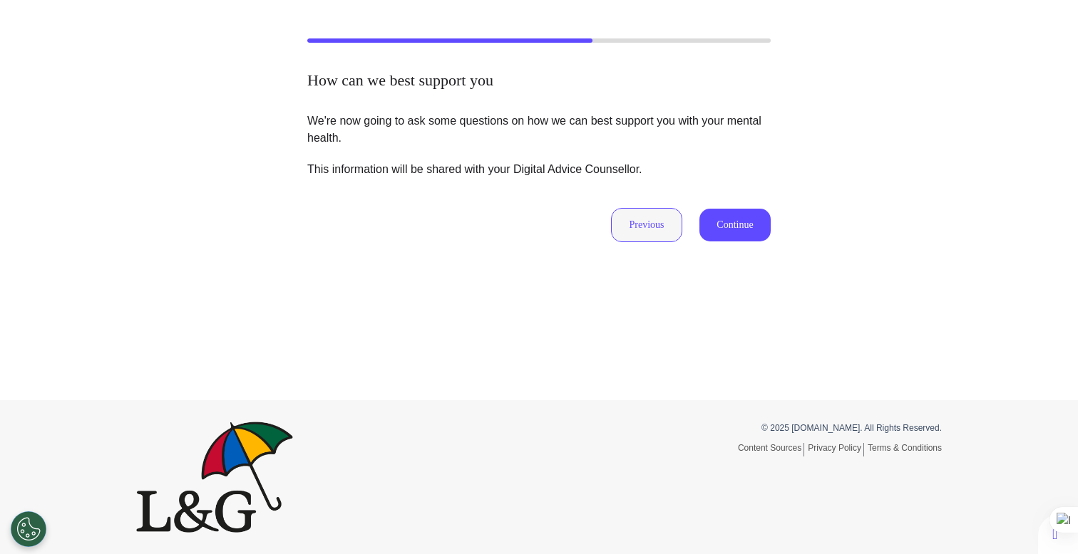
click at [657, 223] on button "Previous" at bounding box center [646, 225] width 71 height 34
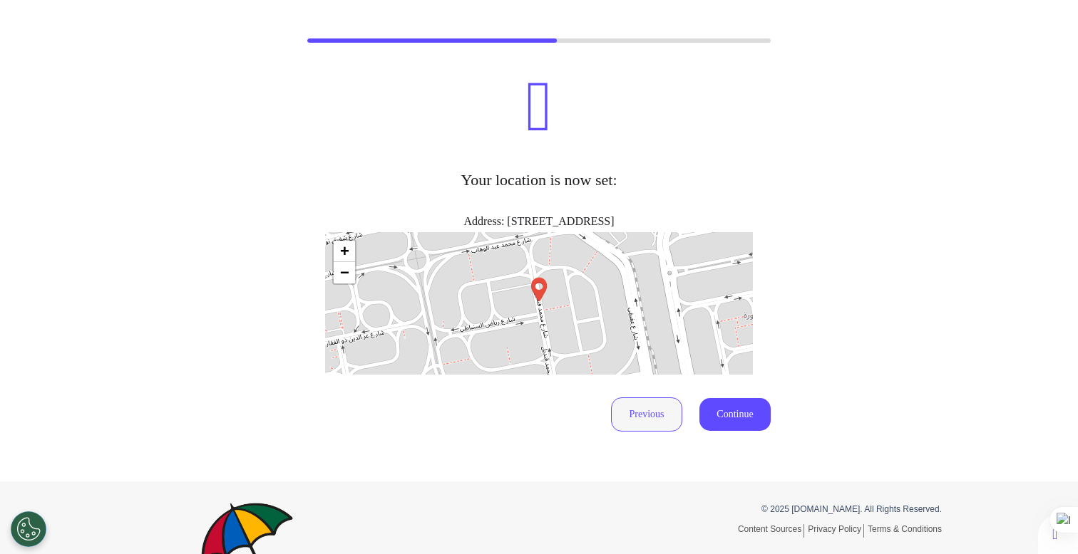
click at [650, 416] on button "Previous" at bounding box center [646, 415] width 71 height 34
click at [658, 418] on button "Previous" at bounding box center [646, 415] width 71 height 34
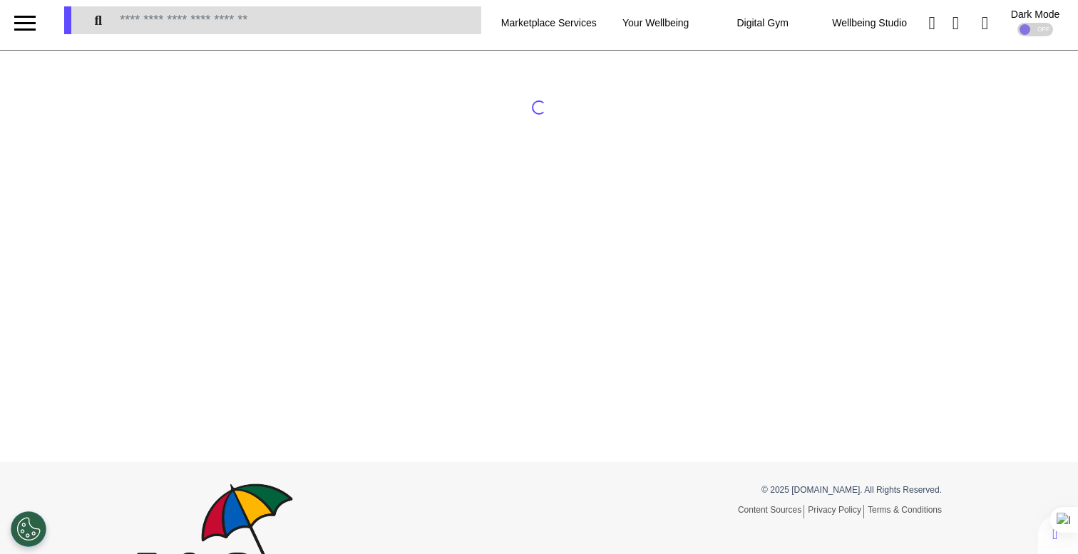
scroll to position [0, 0]
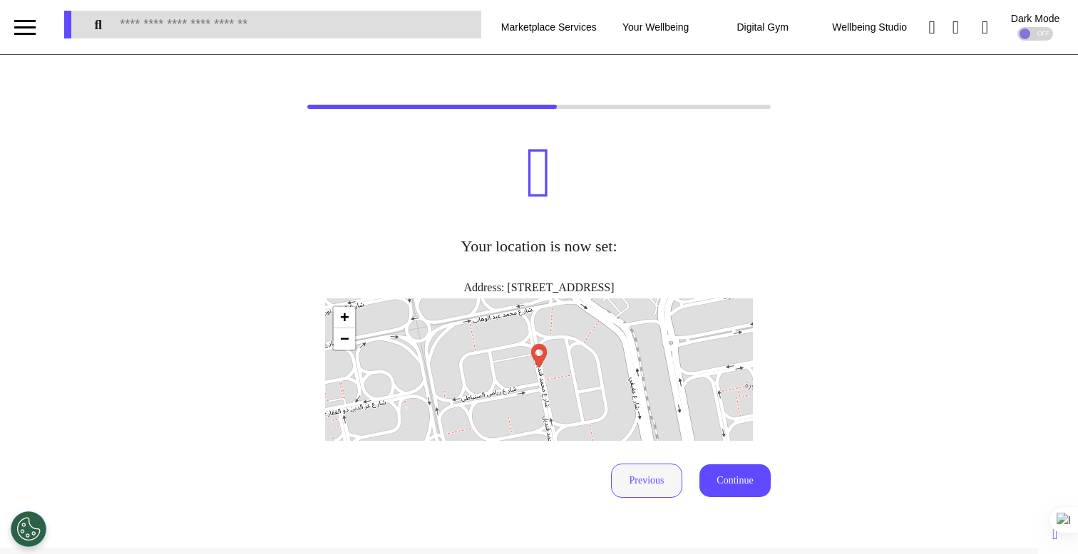
click at [625, 489] on button "Previous" at bounding box center [646, 481] width 71 height 34
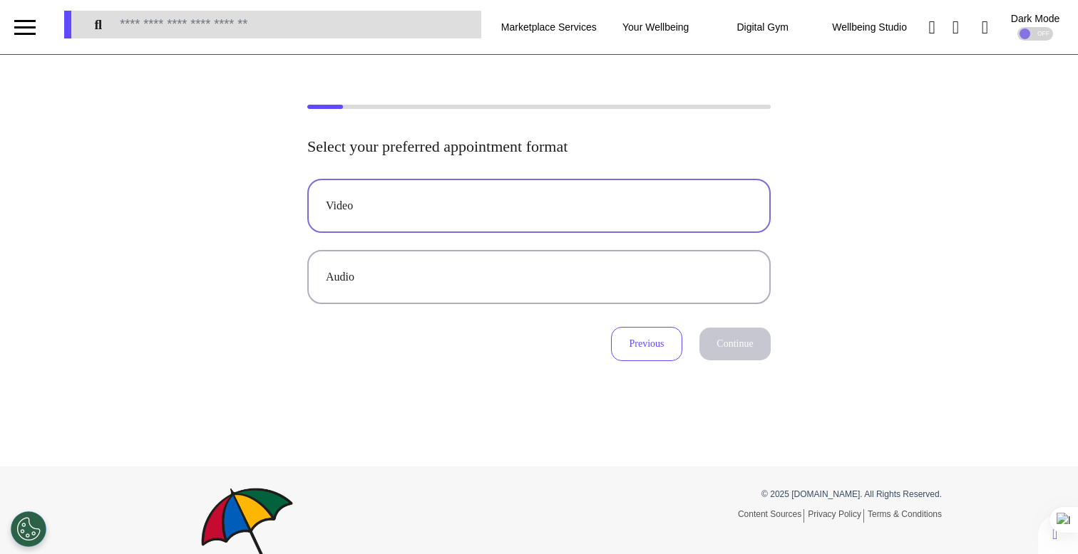
click at [512, 211] on div "Video" at bounding box center [539, 205] width 426 height 17
click at [727, 358] on button "Continue" at bounding box center [734, 344] width 71 height 33
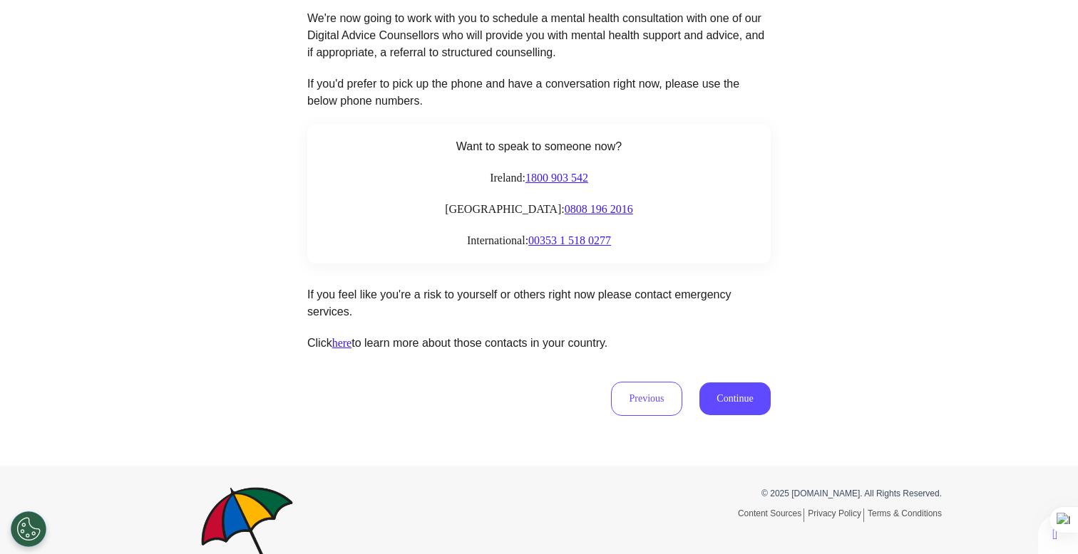
scroll to position [233, 0]
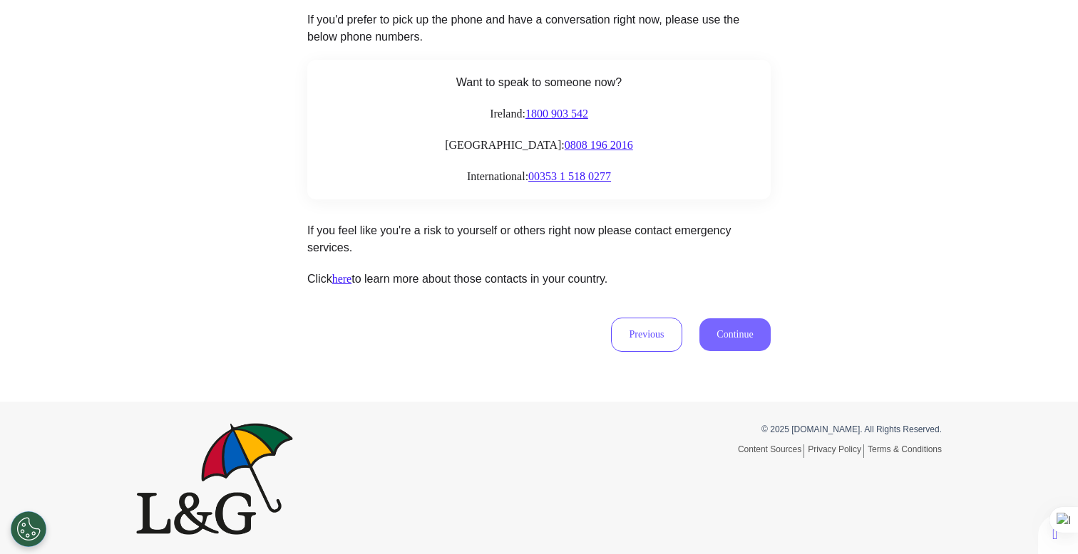
click at [713, 335] on button "Continue" at bounding box center [734, 335] width 71 height 33
click at [702, 329] on button "Continue" at bounding box center [734, 335] width 71 height 33
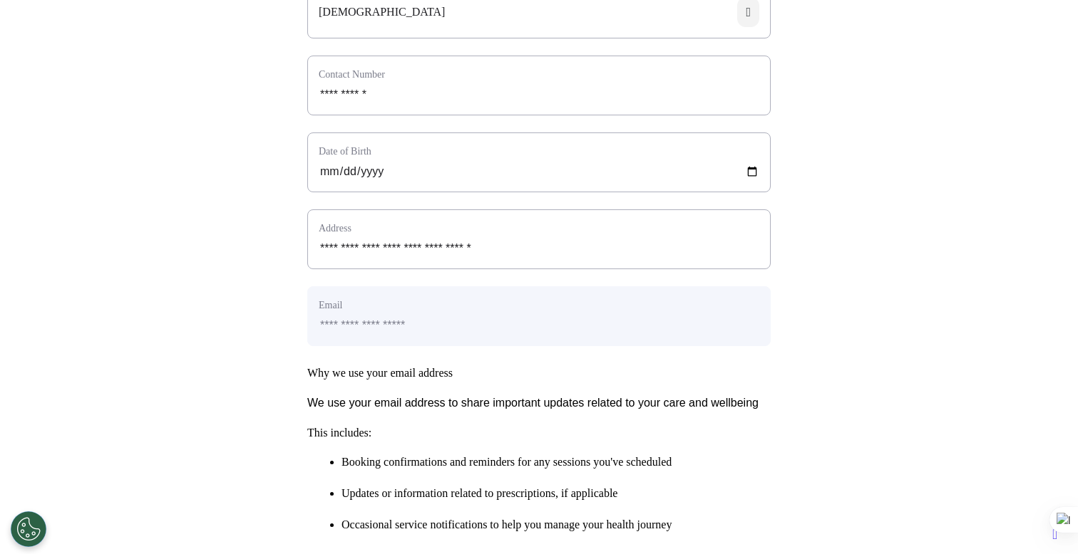
scroll to position [552, 0]
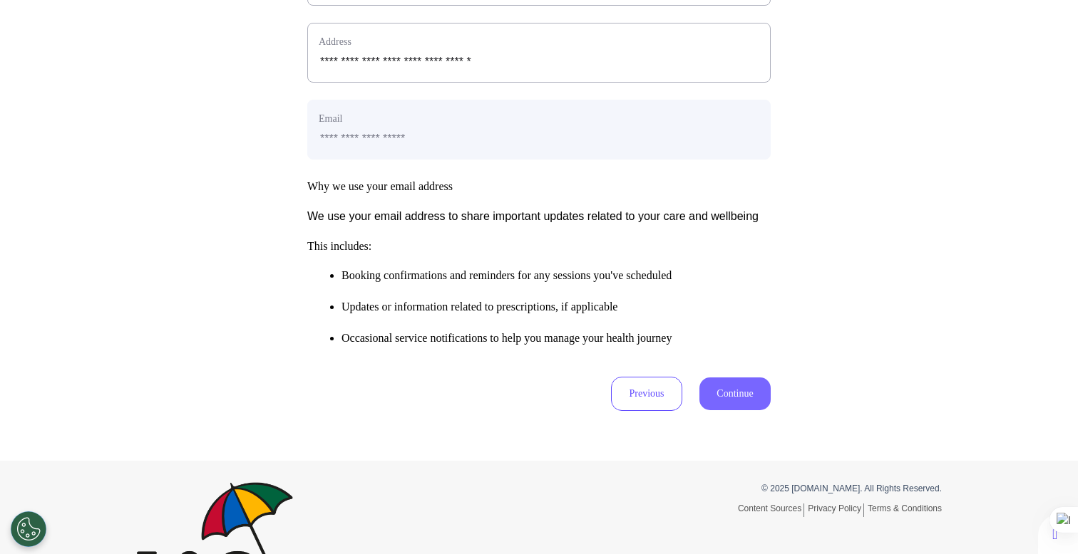
click at [734, 411] on button "Continue" at bounding box center [734, 394] width 71 height 33
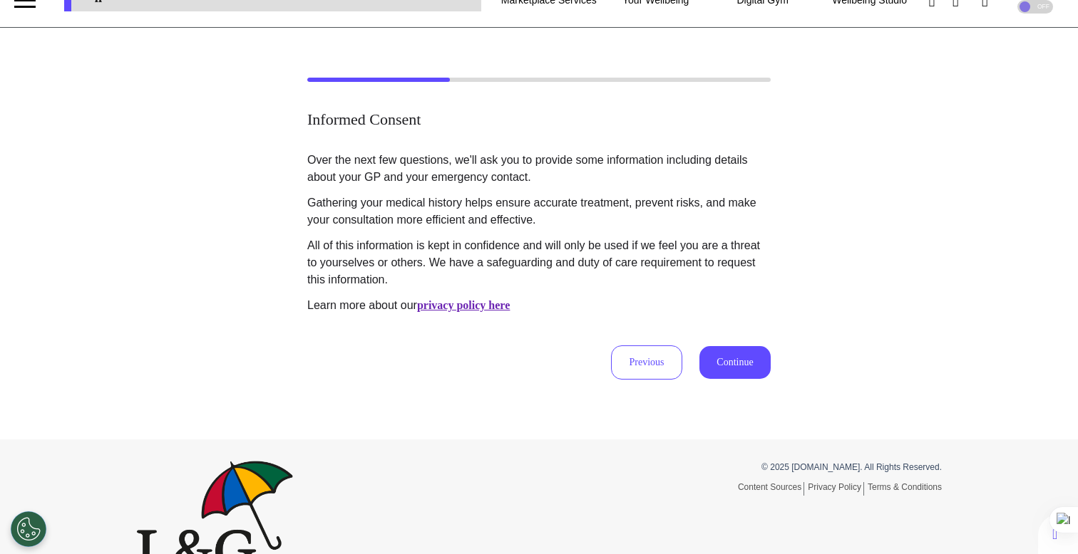
scroll to position [0, 0]
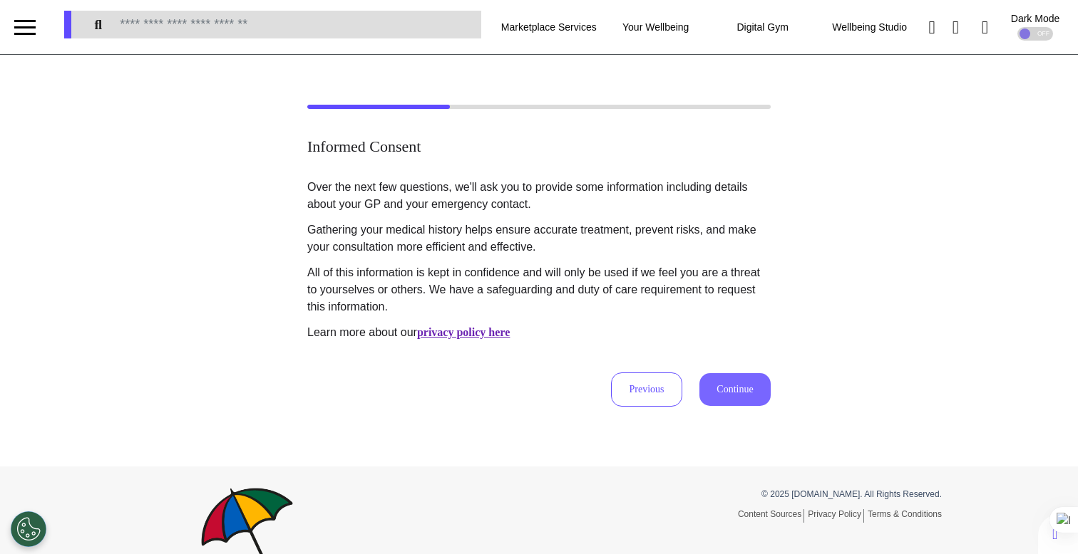
click at [753, 393] on button "Continue" at bounding box center [734, 389] width 71 height 33
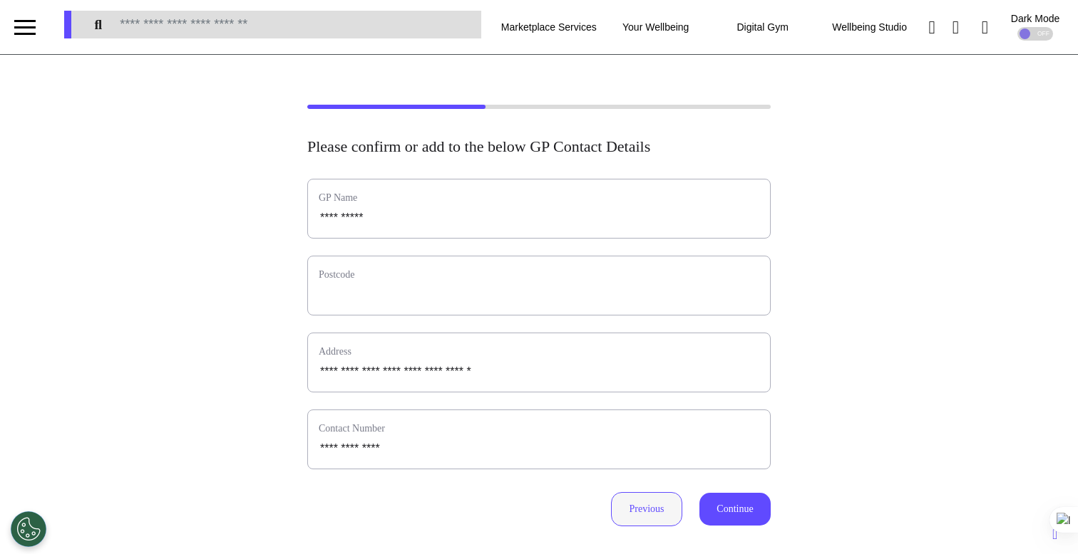
click at [613, 506] on button "Previous" at bounding box center [646, 509] width 71 height 34
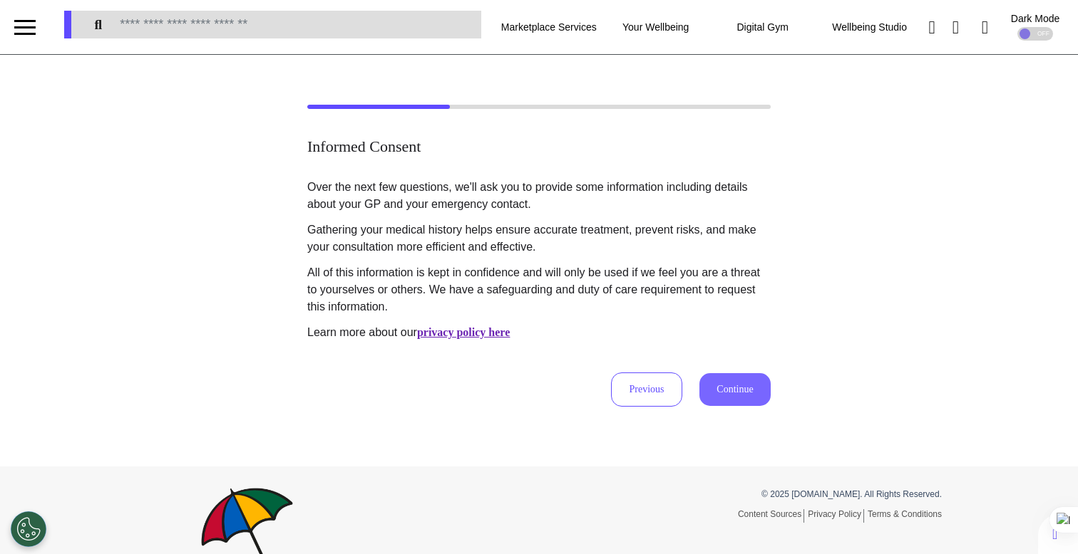
click at [733, 387] on button "Continue" at bounding box center [734, 389] width 71 height 33
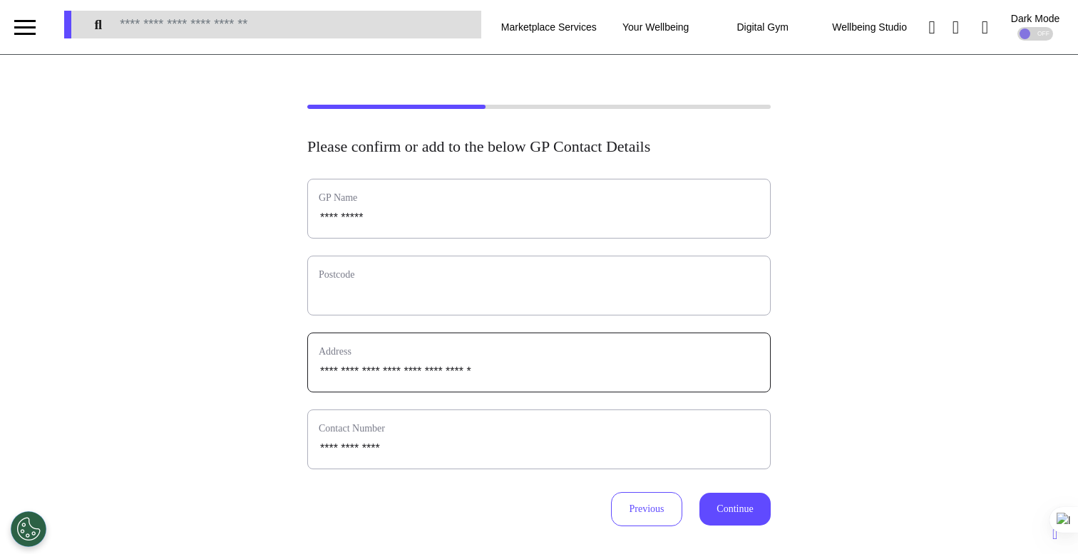
drag, startPoint x: 473, startPoint y: 371, endPoint x: 564, endPoint y: 371, distance: 91.2
click at [542, 371] on input "text_area" at bounding box center [539, 372] width 440 height 19
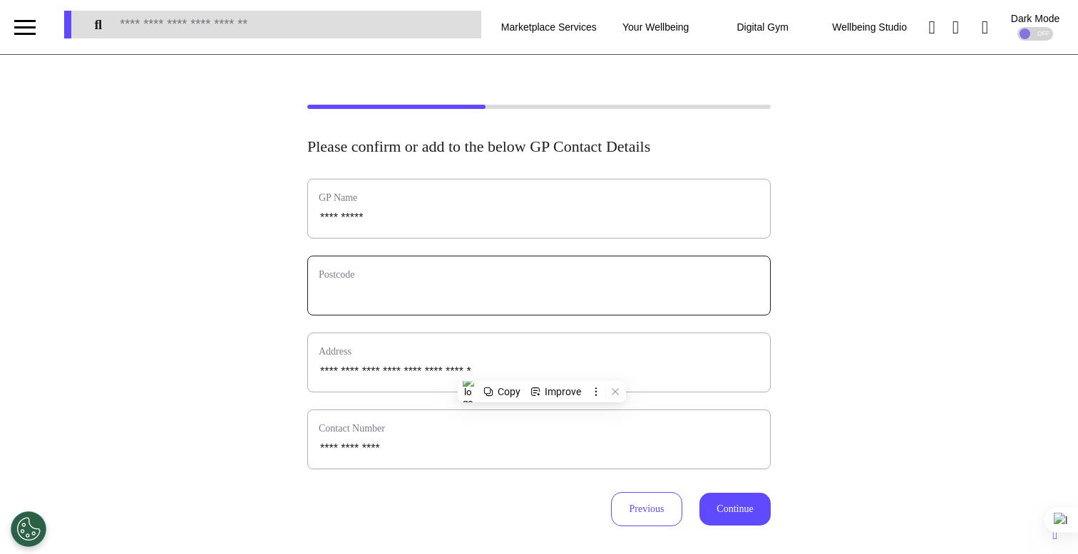
click at [381, 294] on input "text" at bounding box center [539, 295] width 440 height 19
click at [170, 309] on div "**********" at bounding box center [539, 316] width 1078 height 422
click at [823, 282] on div "**********" at bounding box center [539, 316] width 1078 height 422
